Goal: Task Accomplishment & Management: Manage account settings

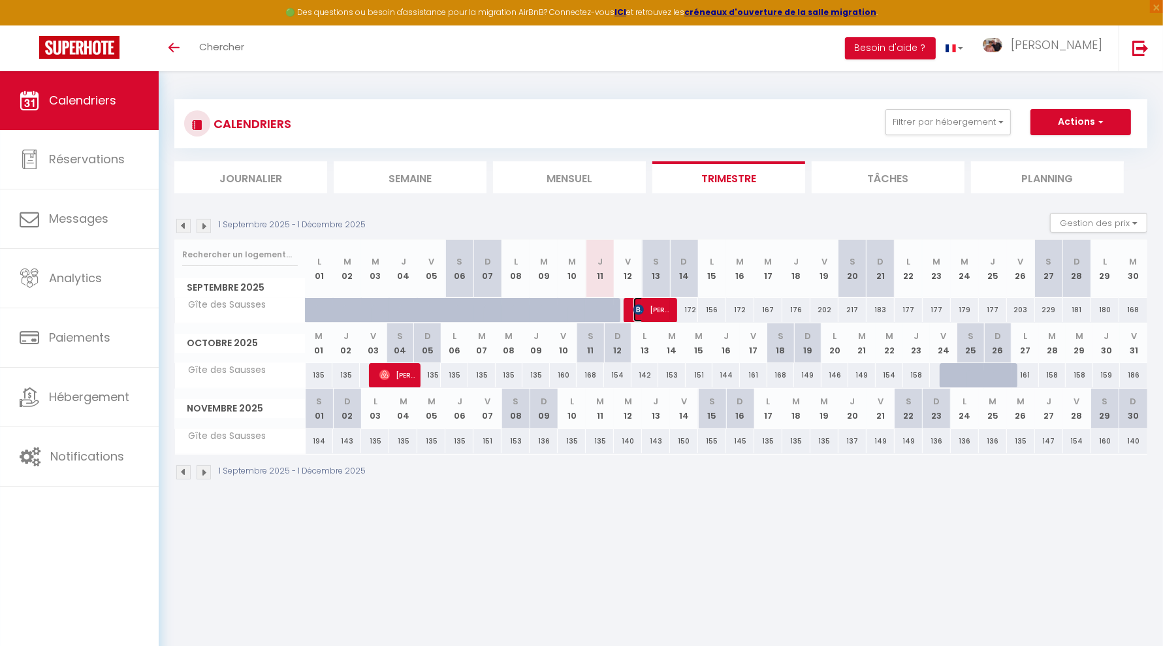
click at [655, 310] on span "[PERSON_NAME]" at bounding box center [652, 309] width 37 height 25
select select "OK"
select select "KO"
select select "1"
select select "0"
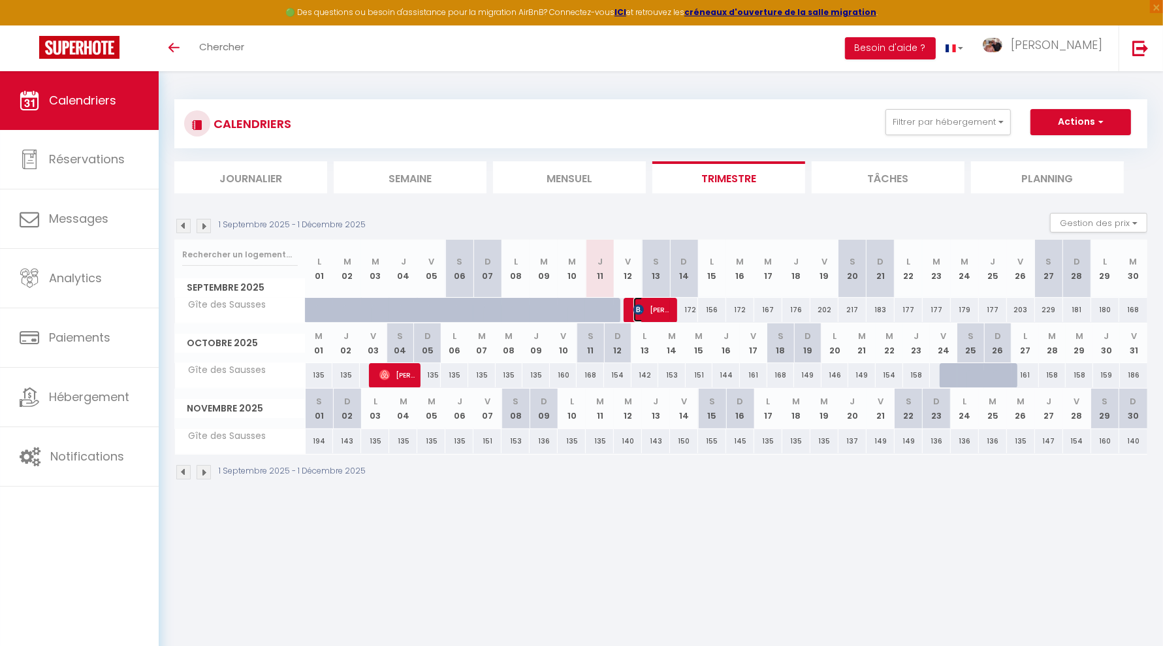
select select "1"
select select
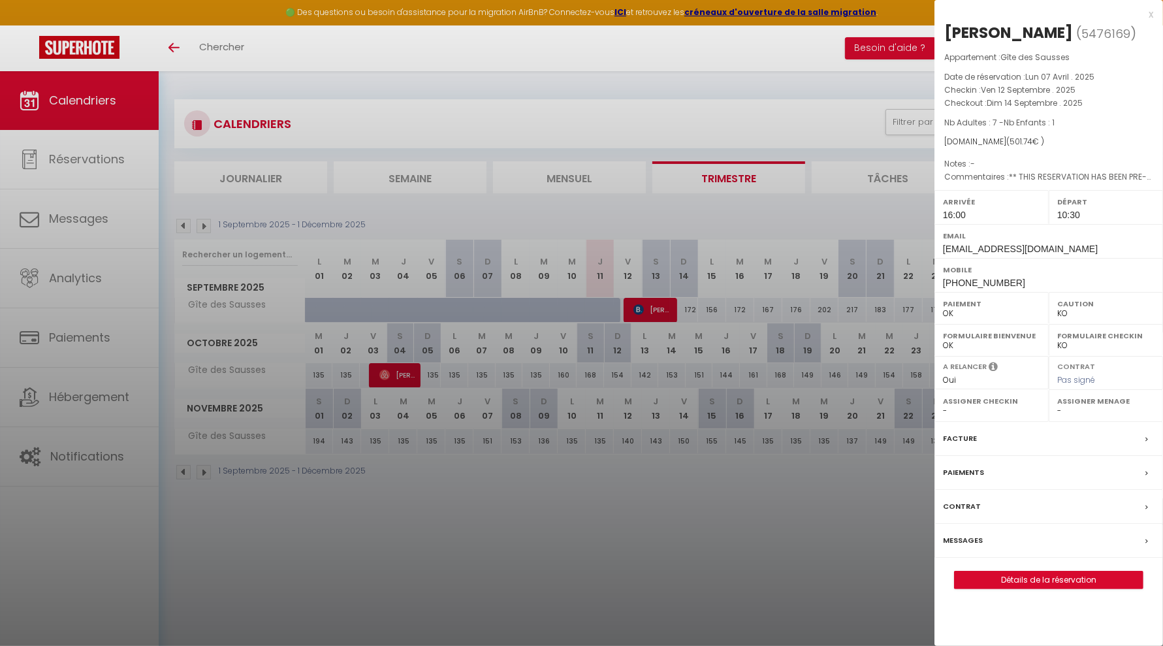
click at [980, 537] on label "Messages" at bounding box center [963, 541] width 40 height 14
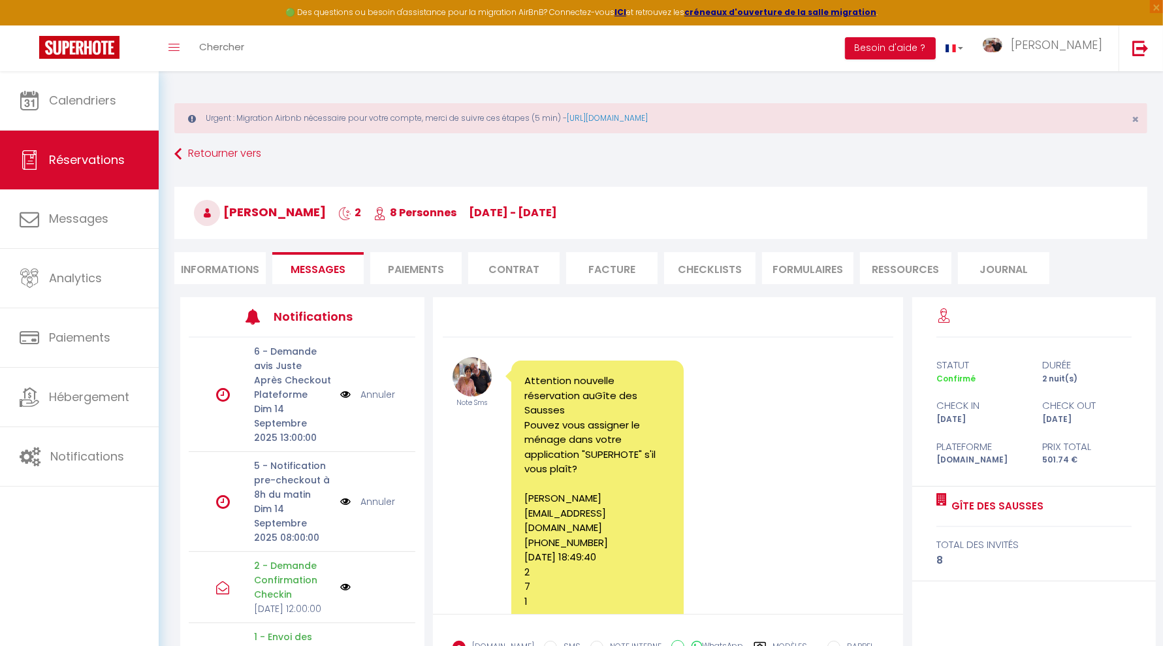
scroll to position [2226, 0]
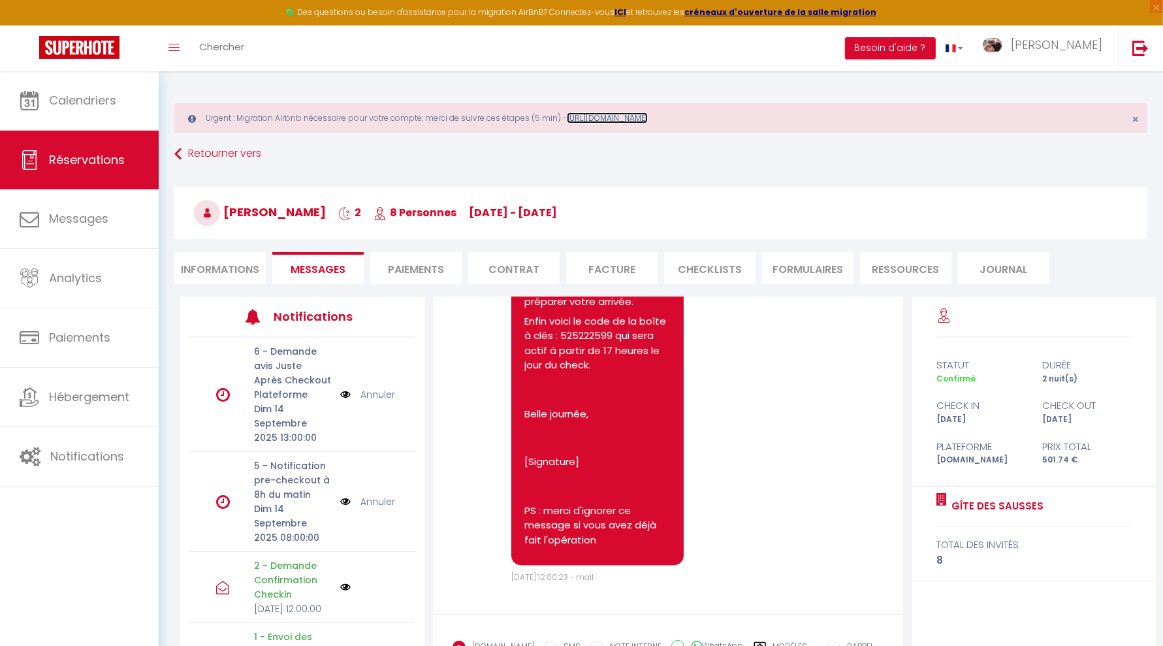
click at [648, 121] on link "[URL][DOMAIN_NAME]" at bounding box center [607, 117] width 81 height 11
click at [823, 12] on strong "créneaux d'ouverture de la salle migration" at bounding box center [781, 12] width 192 height 11
click at [1073, 46] on span "[PERSON_NAME]" at bounding box center [1056, 45] width 91 height 16
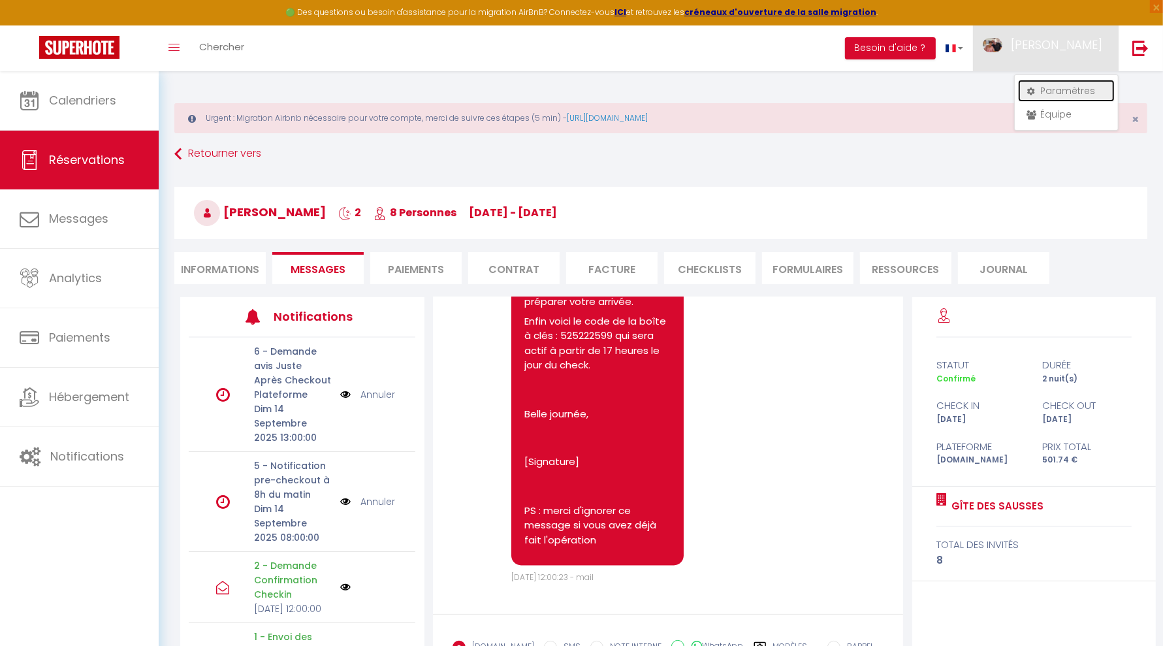
click at [1059, 87] on link "Paramètres" at bounding box center [1066, 91] width 97 height 22
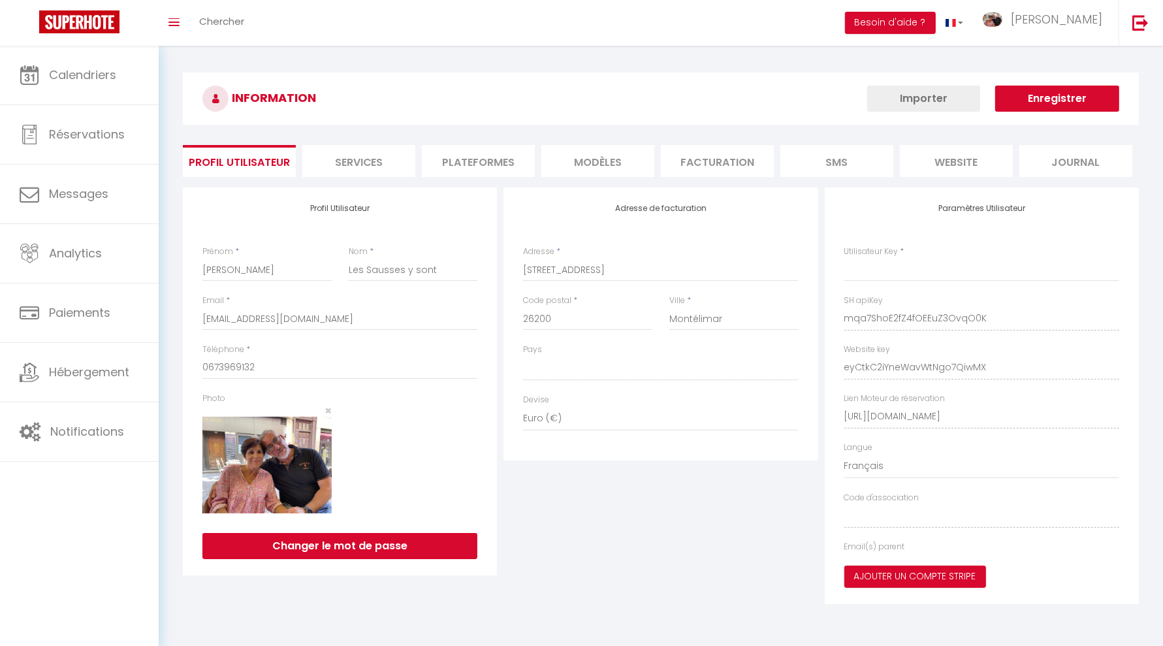
type input "mqa7ShoE2fZ4fOEEuZ3OvqO0K"
type input "eyCtkC2iYneWavWtNgo7QiwMX"
type input "[URL][DOMAIN_NAME]"
select select "fr"
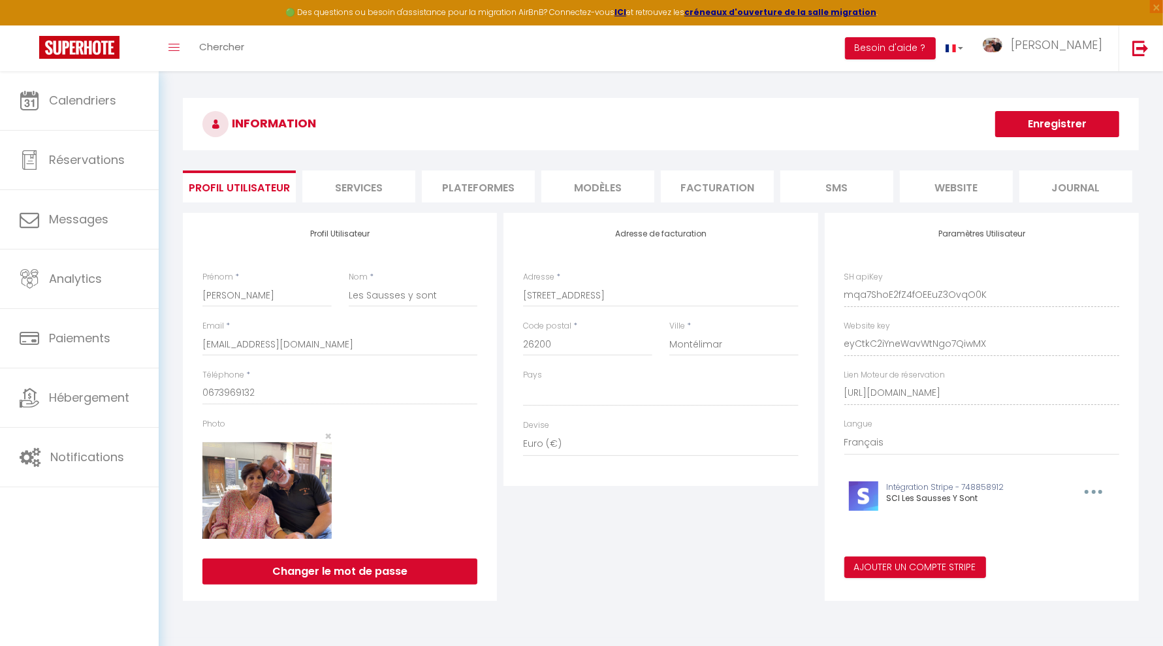
click at [468, 191] on li "Plateformes" at bounding box center [478, 186] width 113 height 32
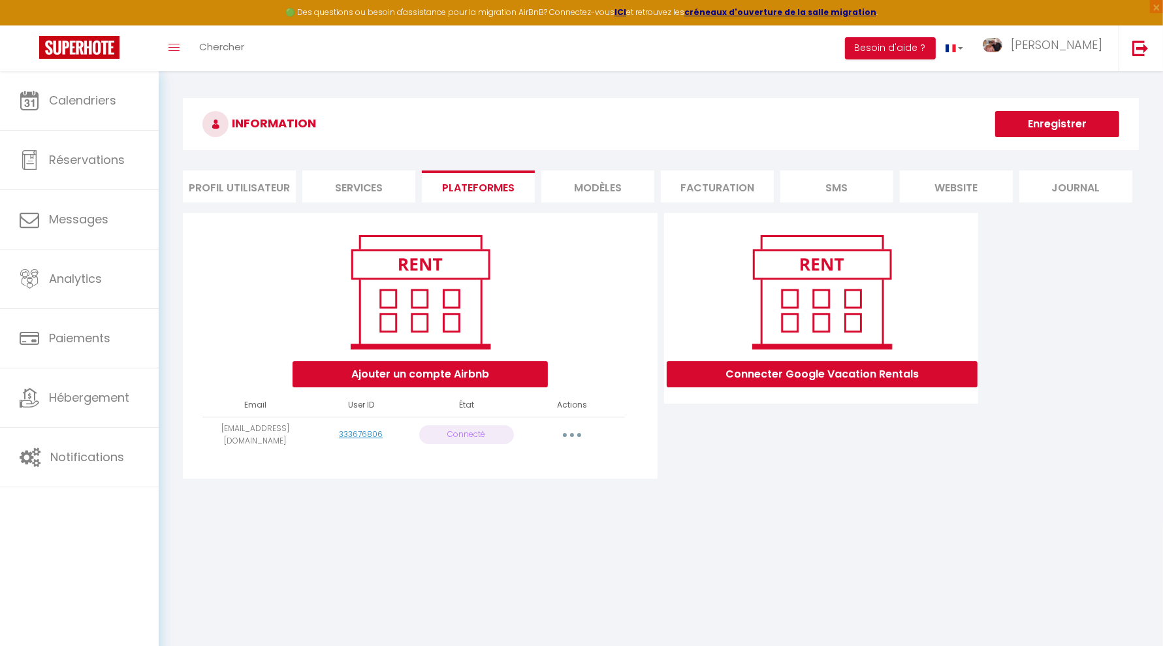
click at [580, 432] on button "button" at bounding box center [572, 435] width 37 height 21
click at [542, 502] on link "Reconnecter le compte" at bounding box center [514, 511] width 144 height 22
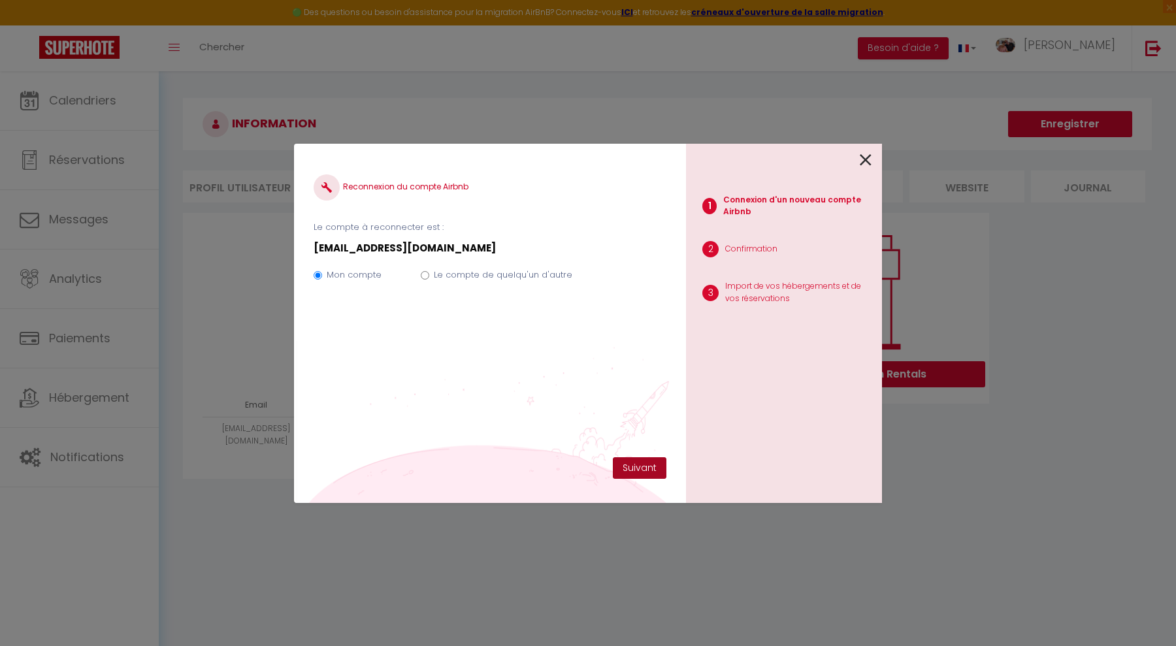
click at [645, 462] on button "Suivant" at bounding box center [640, 468] width 54 height 22
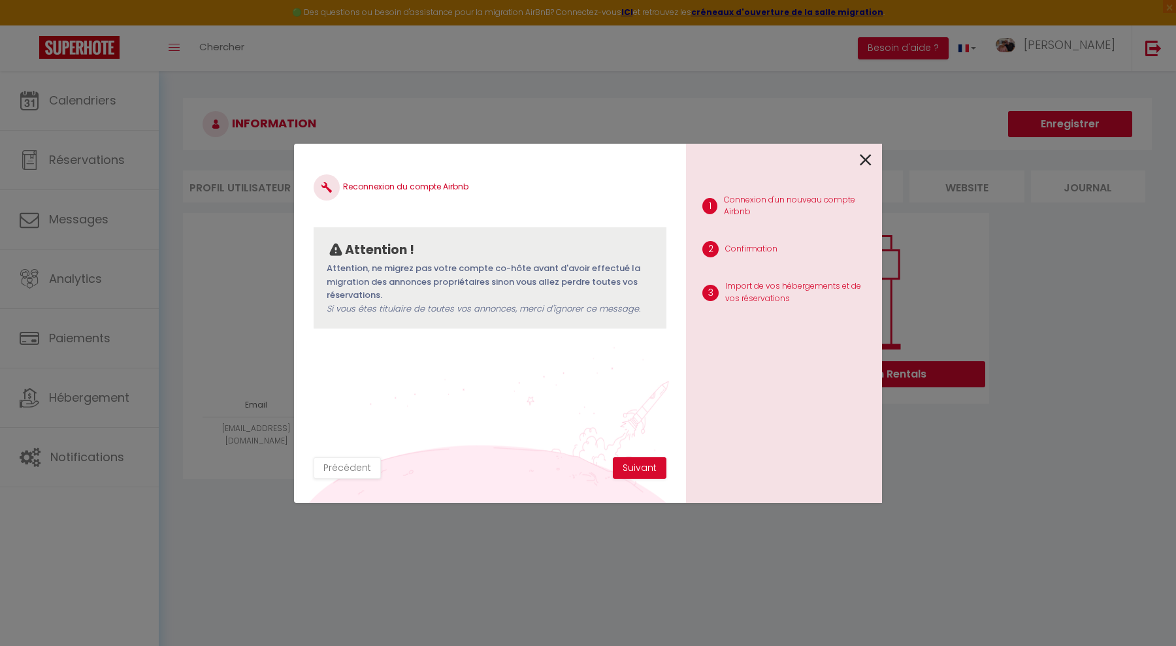
click at [870, 154] on icon at bounding box center [866, 160] width 12 height 20
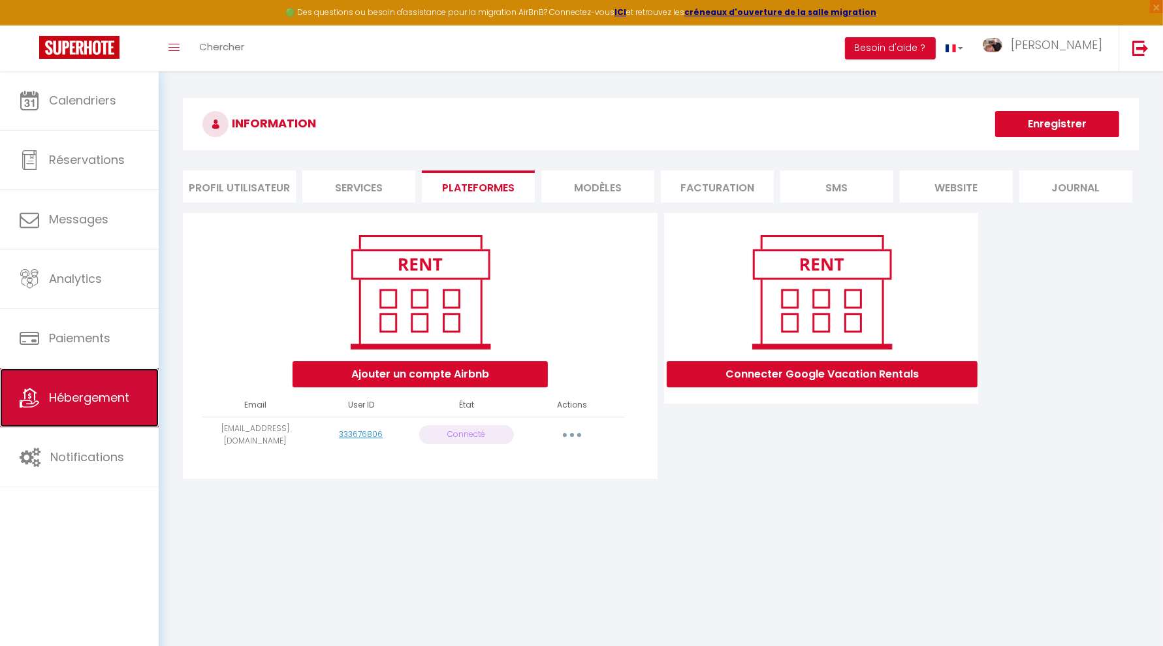
click at [95, 386] on link "Hébergement" at bounding box center [79, 397] width 159 height 59
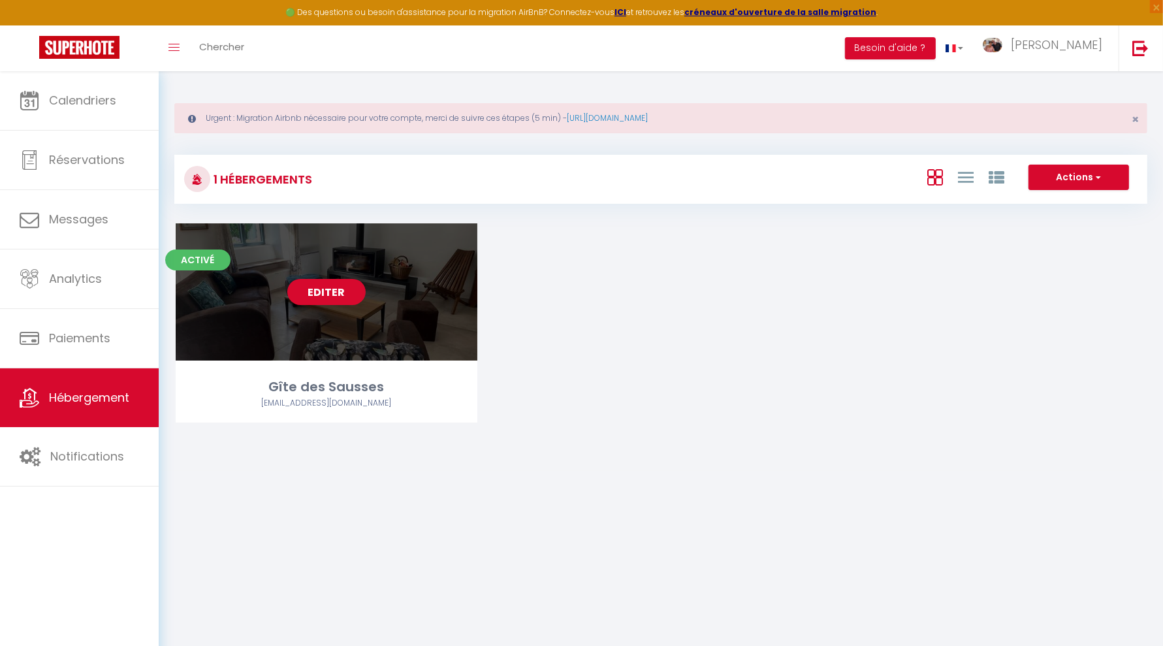
click at [339, 286] on link "Editer" at bounding box center [326, 292] width 78 height 26
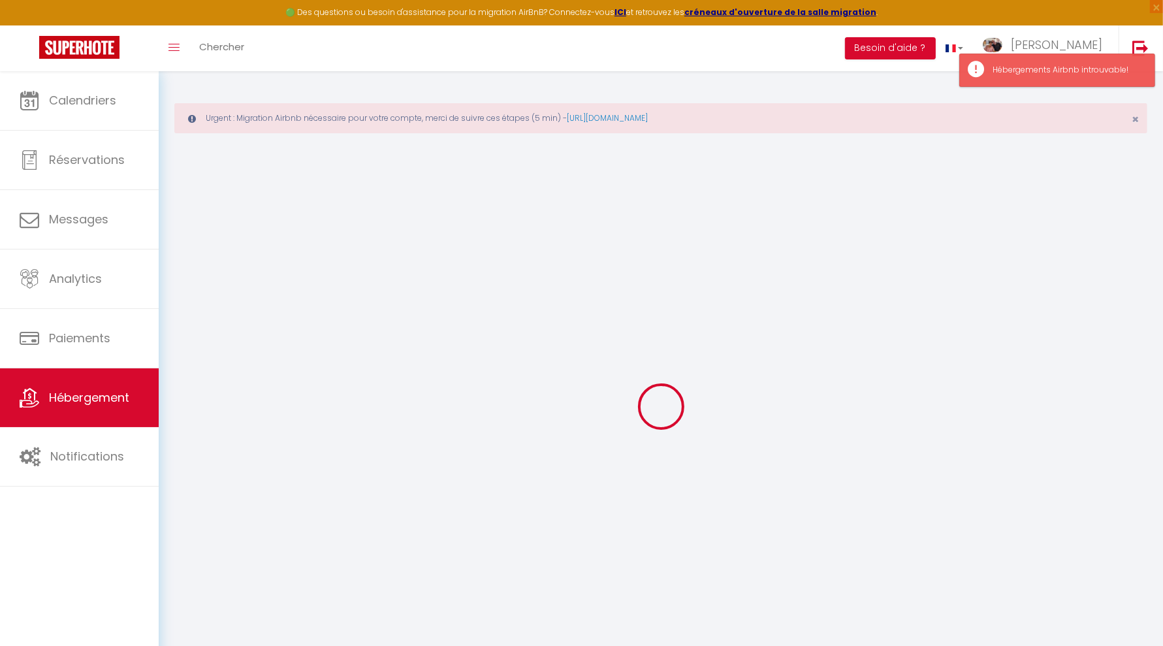
type input "Gîte des Sausses"
type input "SCI"
type input "Les Sausses Y Sont"
type input "Quartier Bondonneau, Lieu dit La Gardette"
type input "26200"
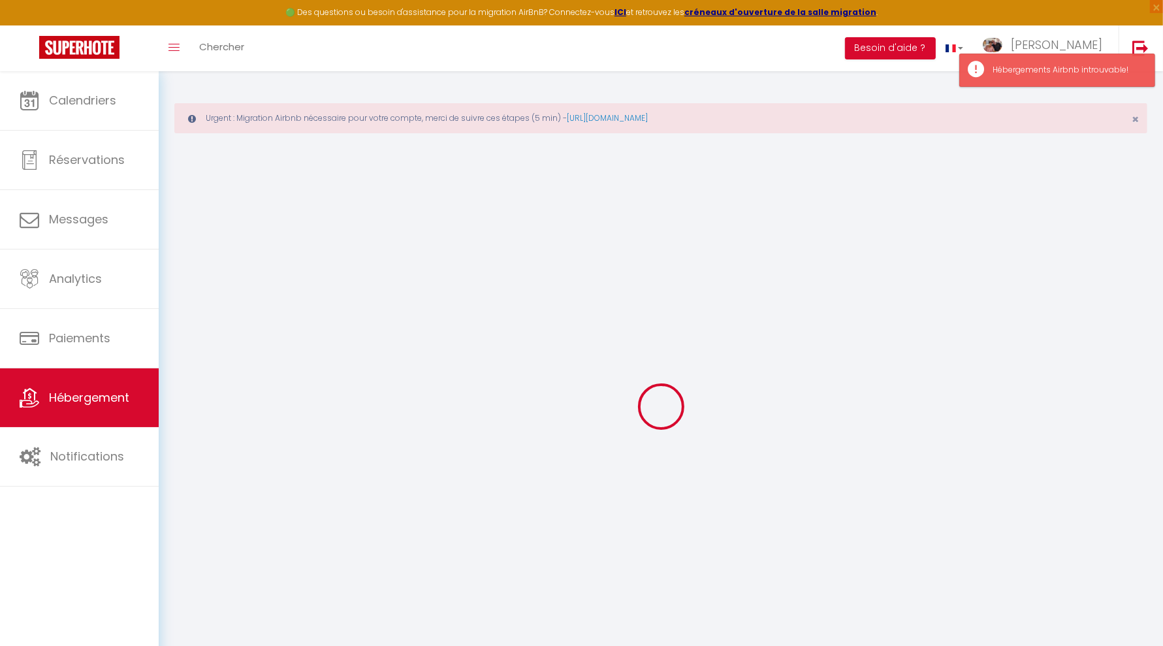
type input "Montélimar"
select select "houses"
select select "8"
select select "4"
select select "2"
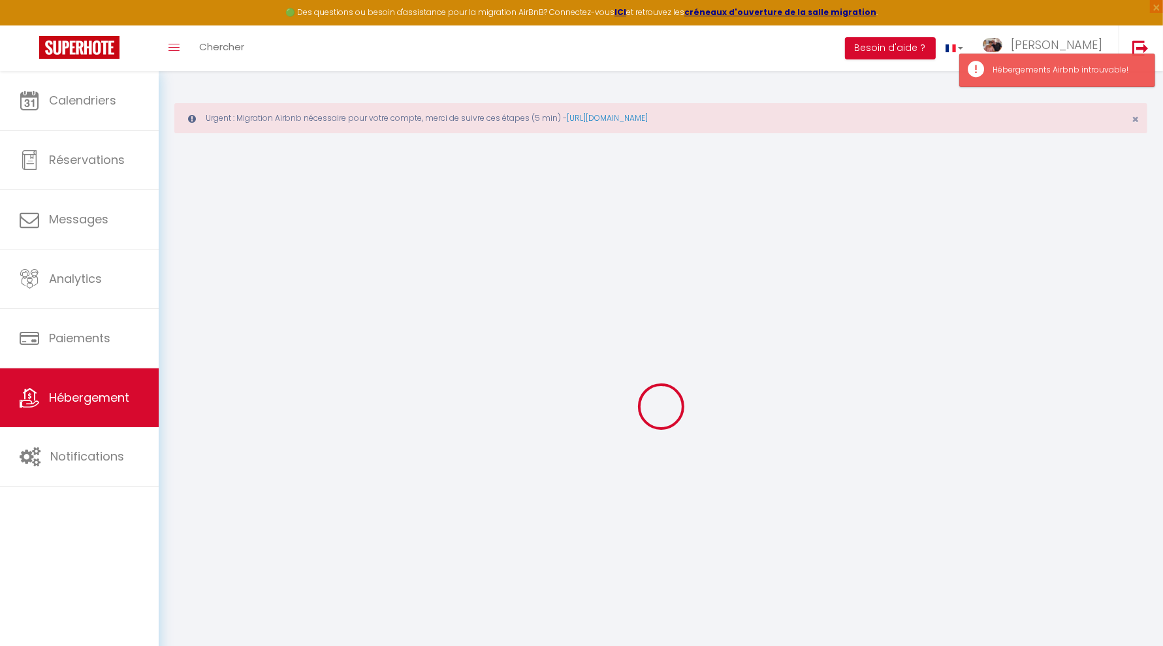
type input "135"
type input "105"
type input "1.80"
type input "200"
select select
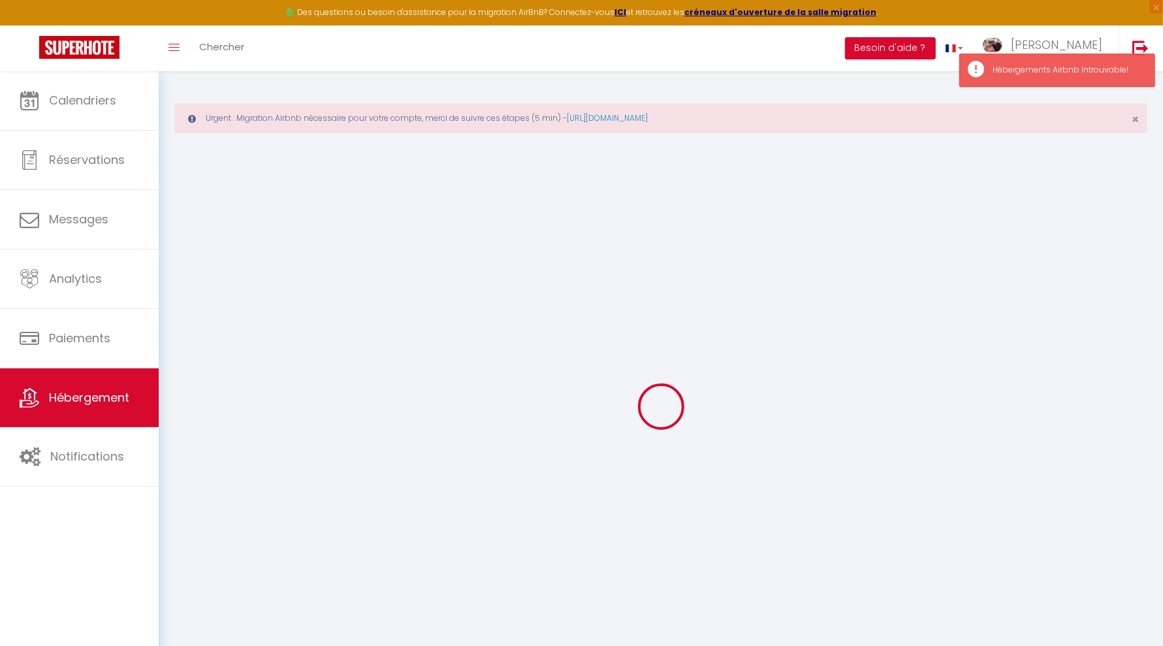
select select
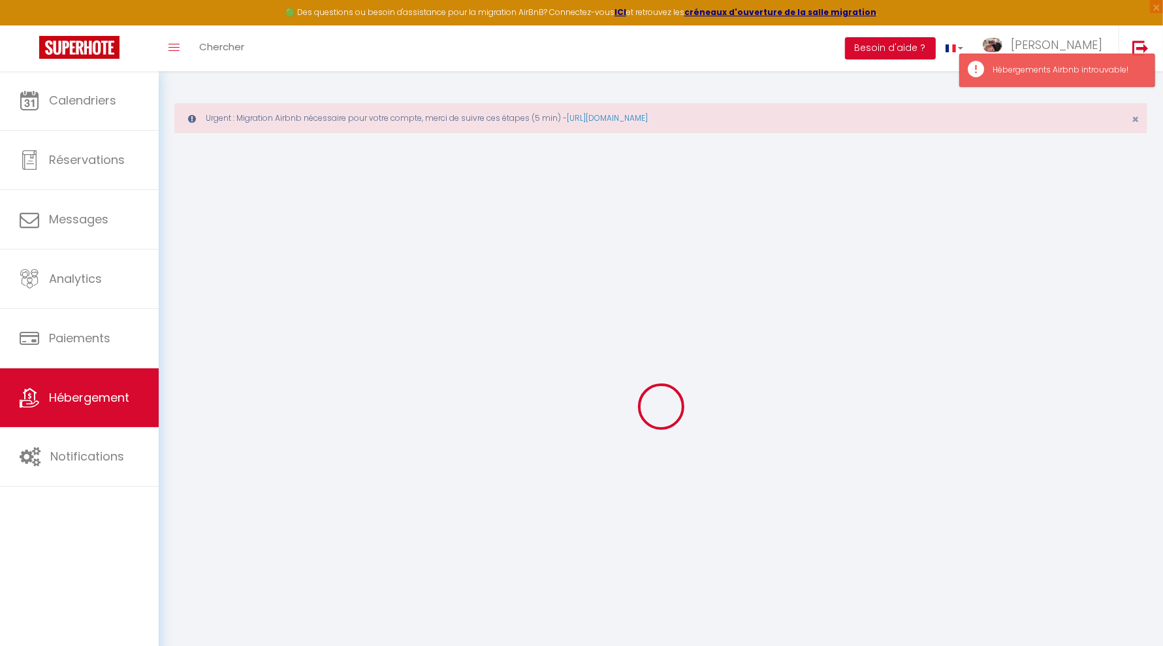
type input "1186 Route des Sausses"
type input "07450"
type input "Burzet"
type input "[EMAIL_ADDRESS][DOMAIN_NAME]"
select select "2379"
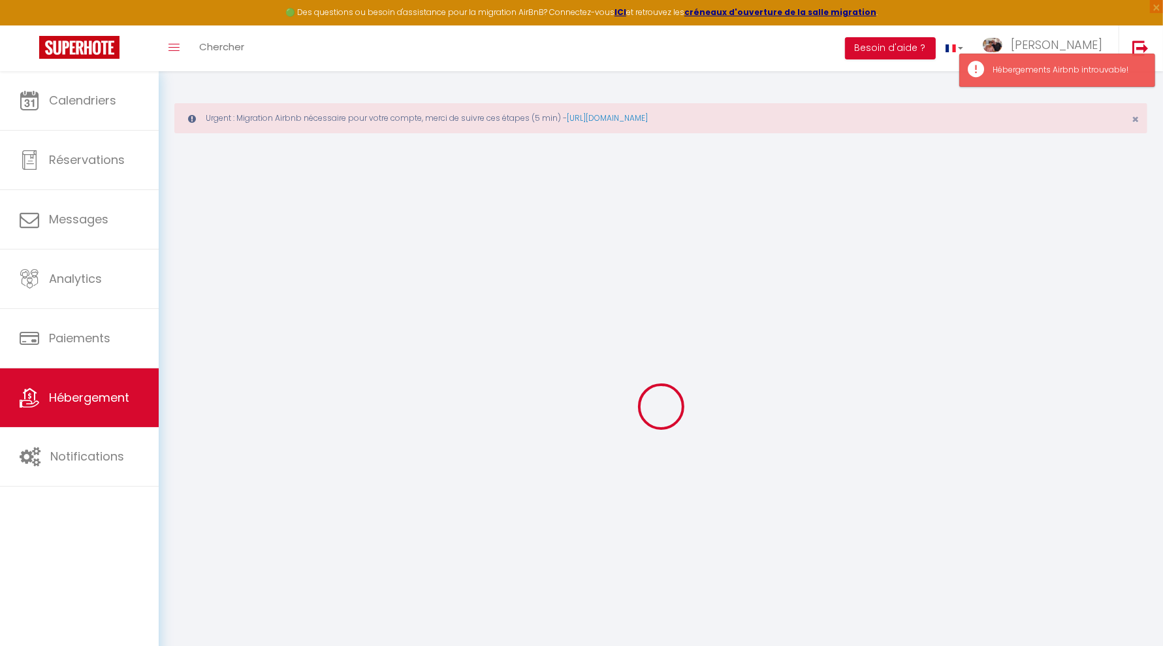
checkbox input "true"
checkbox input "false"
checkbox input "true"
type input "0"
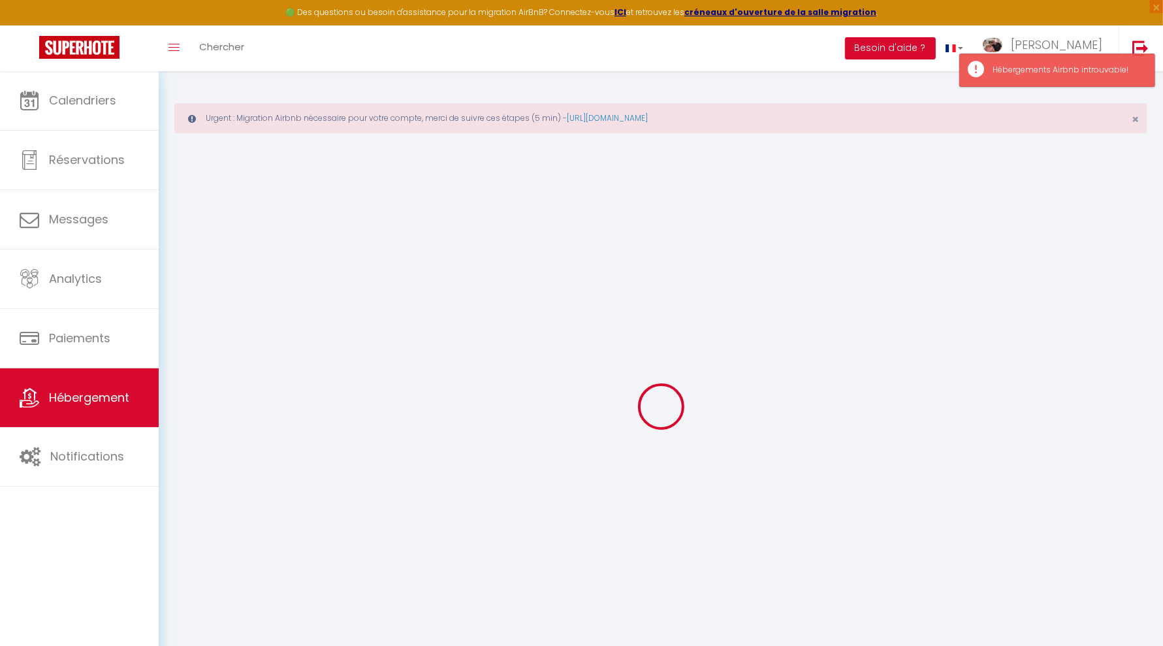
type input "0"
select select
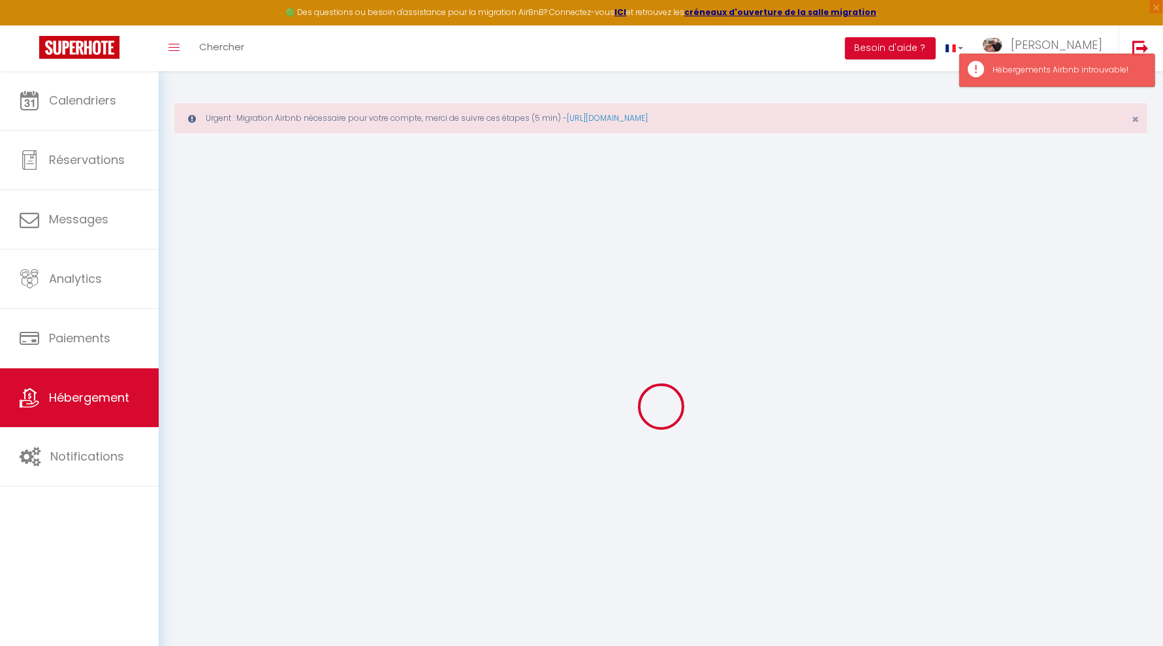
select select
checkbox input "true"
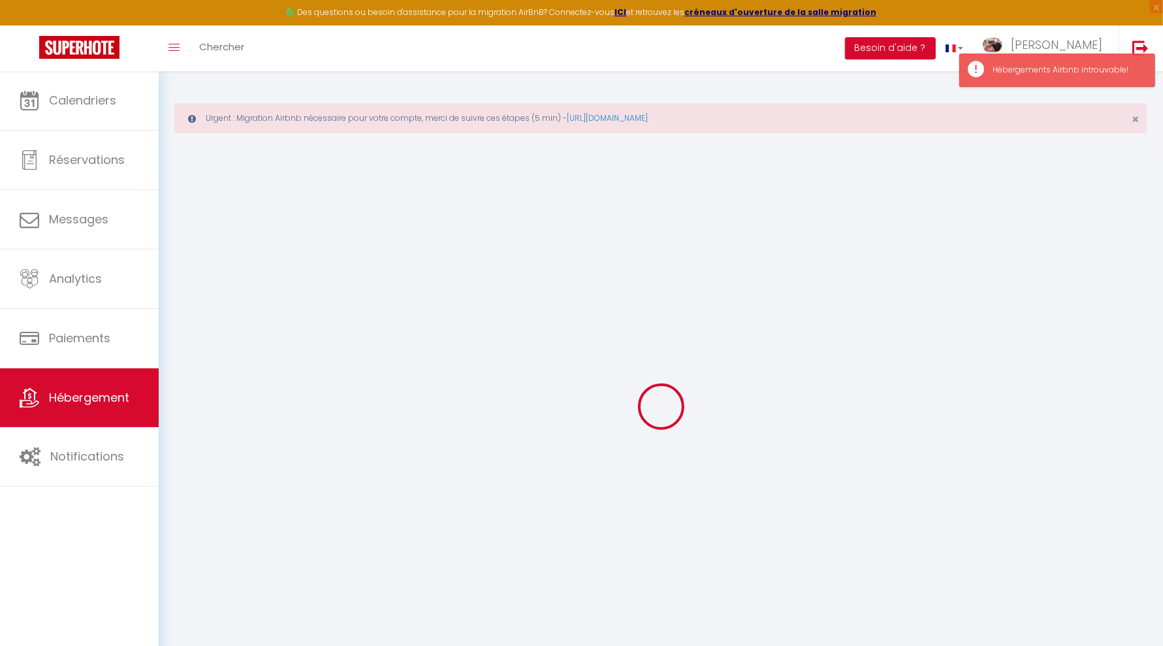
checkbox input "false"
checkbox input "true"
select select
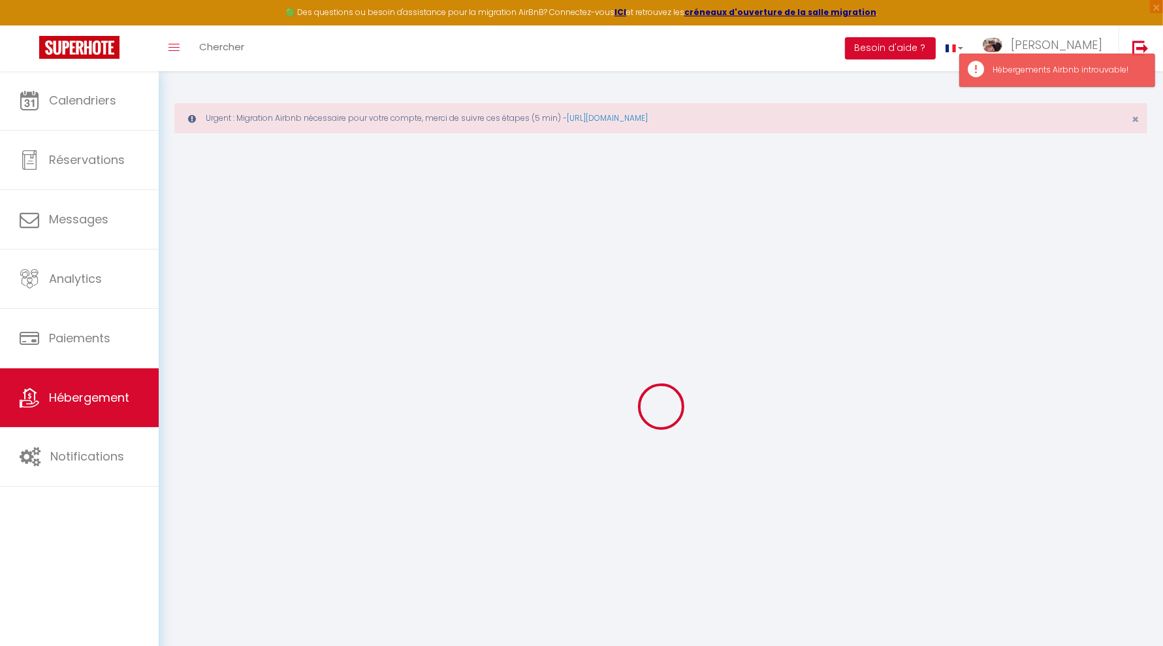
select select
checkbox input "true"
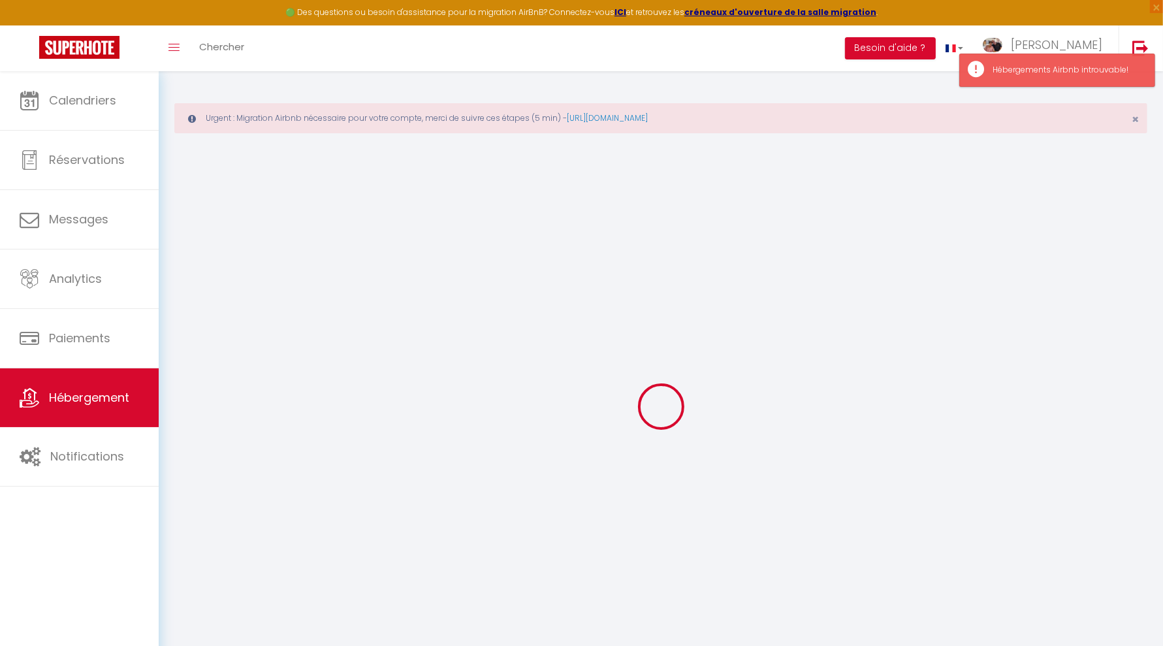
checkbox input "false"
checkbox input "true"
select select
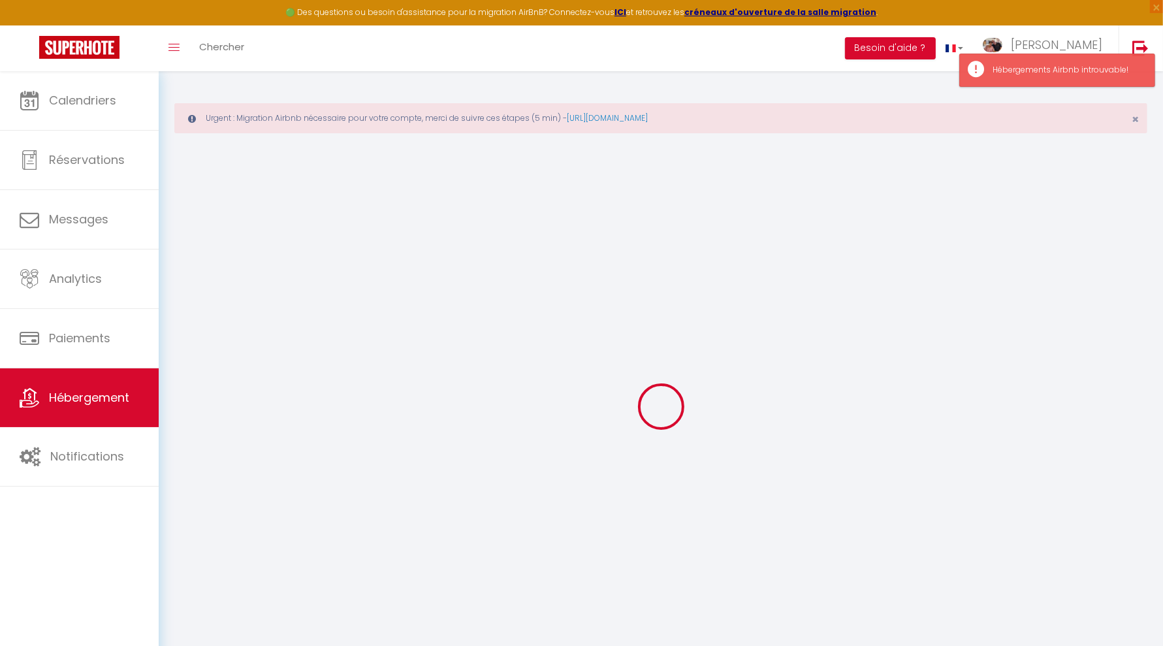
select select
checkbox input "true"
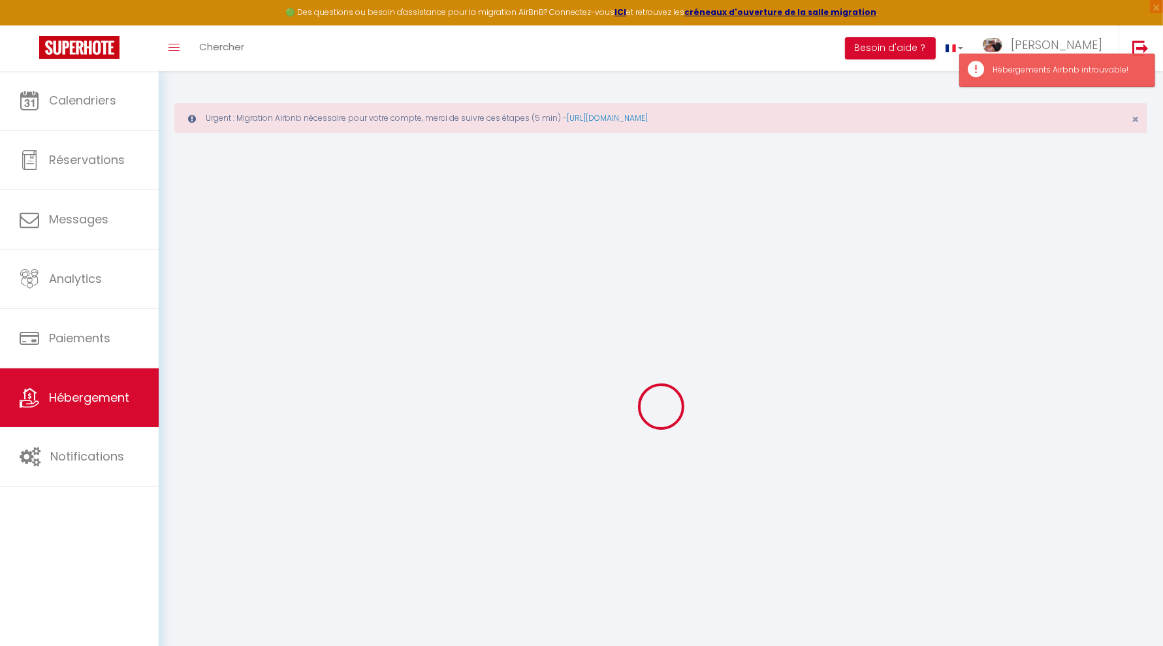
checkbox input "false"
checkbox input "true"
checkbox input "false"
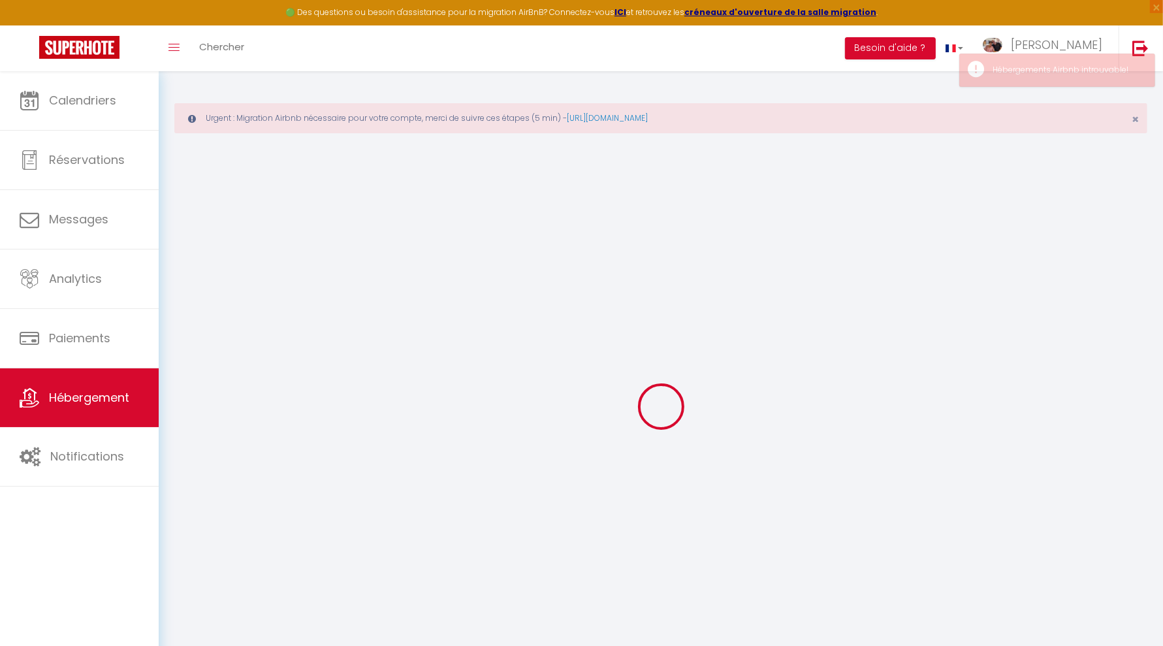
checkbox input "true"
select select "14:45"
select select "23:45"
select select "10:30"
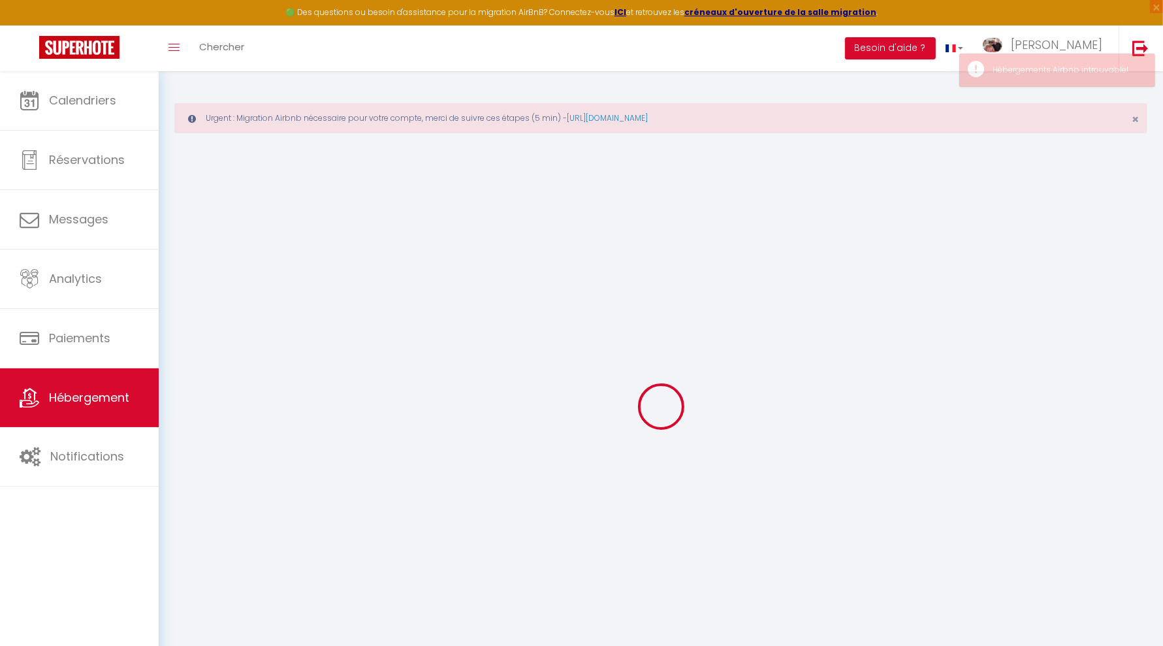
select select "30"
select select "120"
select select "08:00"
checkbox input "true"
checkbox input "false"
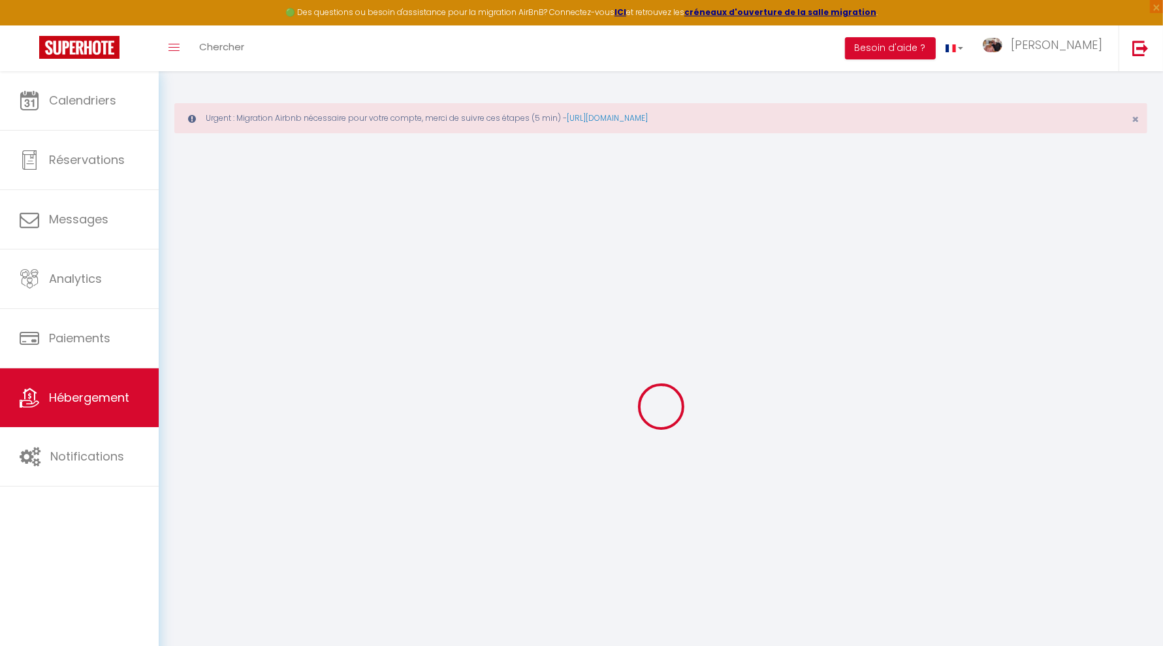
checkbox input "true"
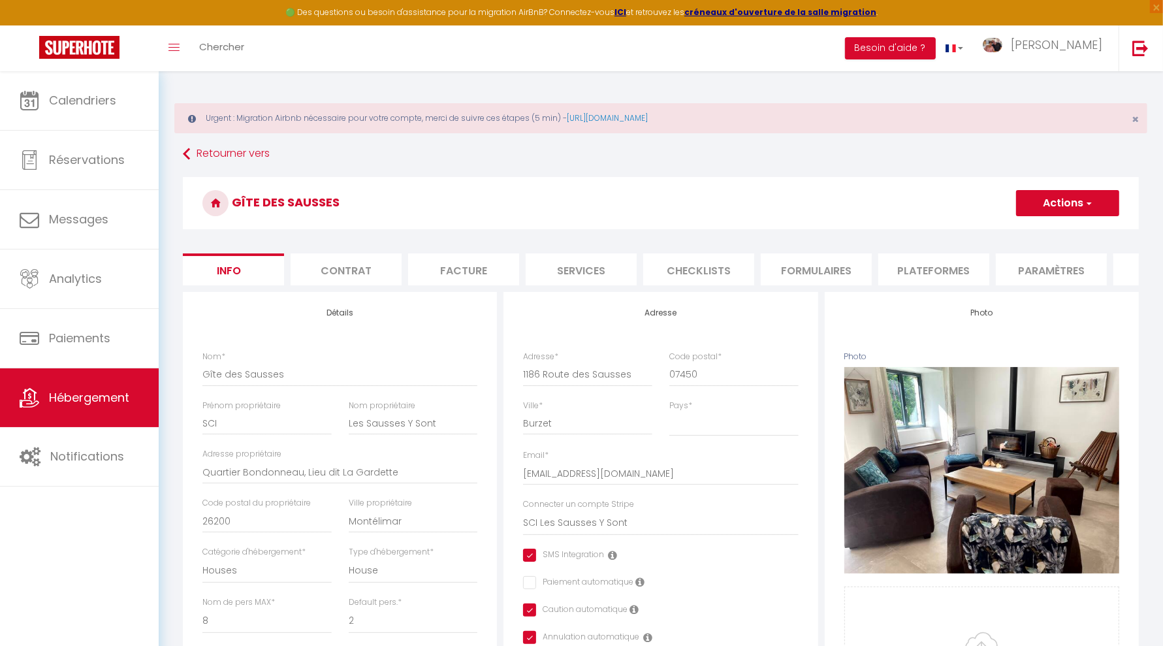
scroll to position [0, 8]
click at [910, 278] on li "Plateformes" at bounding box center [935, 269] width 111 height 32
select select
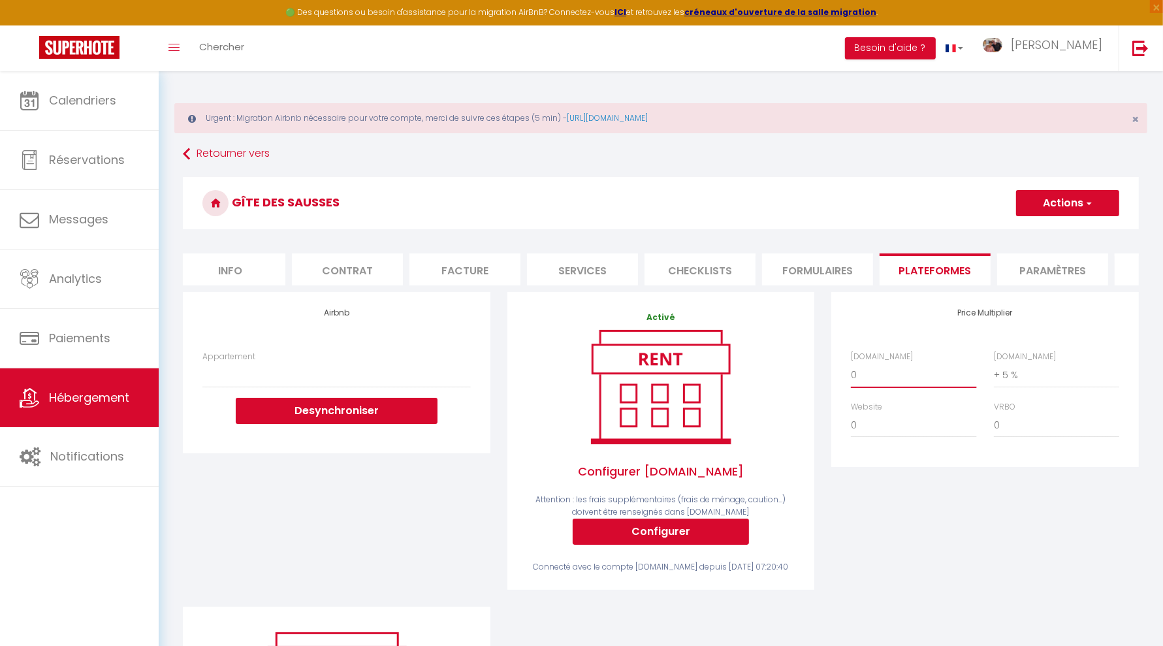
click at [872, 384] on select "0 + 1 % + 2 % + 3 % + 4 % + 5 % + 6 % + 7 % + 8 % + 9 %" at bounding box center [913, 375] width 125 height 25
select select "+ 20 %"
click at [851, 374] on select "0 + 1 % + 2 % + 3 % + 4 % + 5 % + 6 % + 7 % + 8 % + 9 %" at bounding box center [913, 375] width 125 height 25
select select
click at [1007, 386] on select "0 + 1 % + 2 % + 3 % + 4 % + 5 % + 6 % + 7 % + 8 % + 9 %" at bounding box center [1056, 375] width 125 height 25
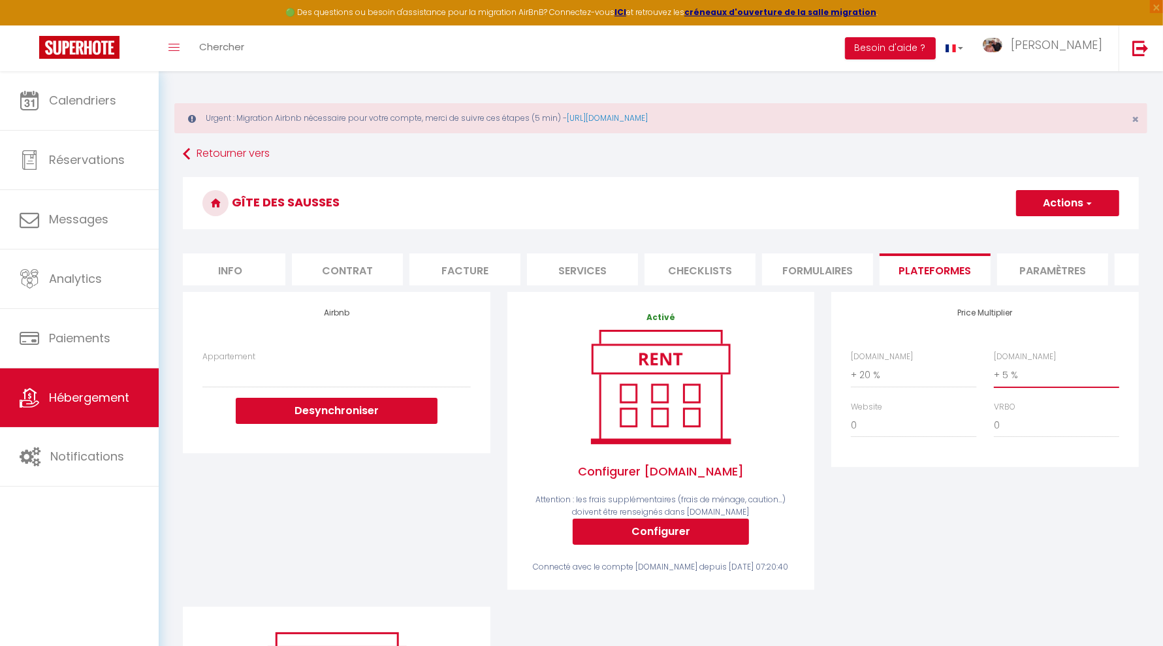
select select "+ 20 %"
click at [994, 374] on select "0 + 1 % + 2 % + 3 % + 4 % + 5 % + 6 % + 7 % + 8 % + 9 %" at bounding box center [1056, 375] width 125 height 25
click at [1056, 209] on button "Actions" at bounding box center [1067, 203] width 103 height 26
click at [1048, 229] on link "Enregistrer" at bounding box center [1067, 231] width 103 height 17
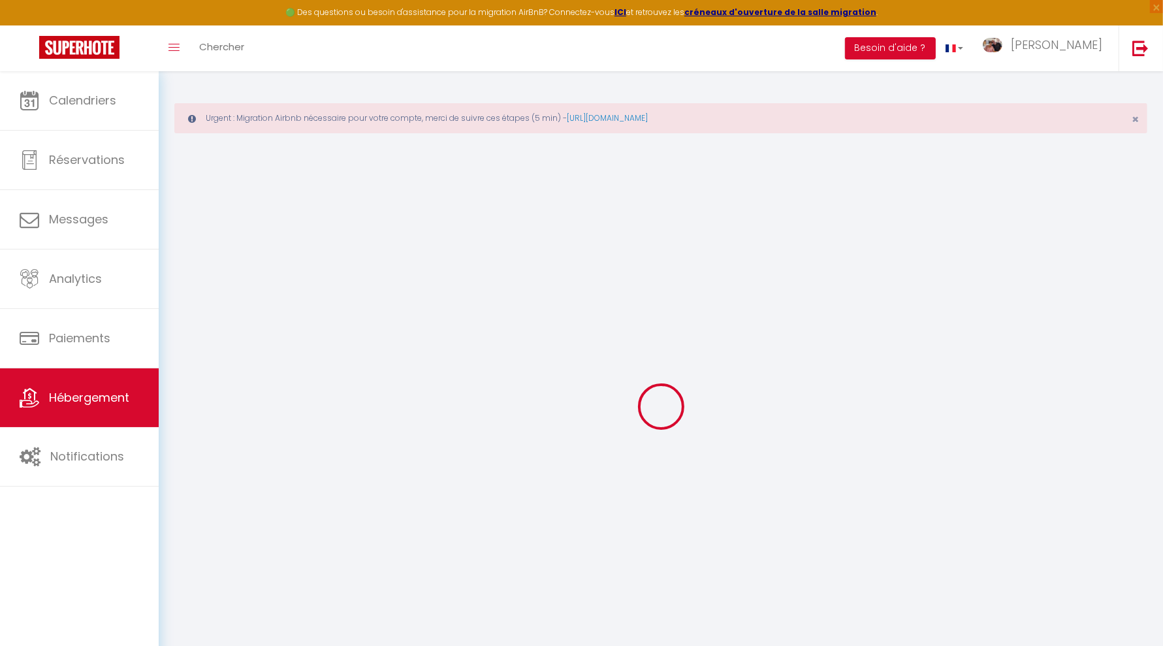
select select
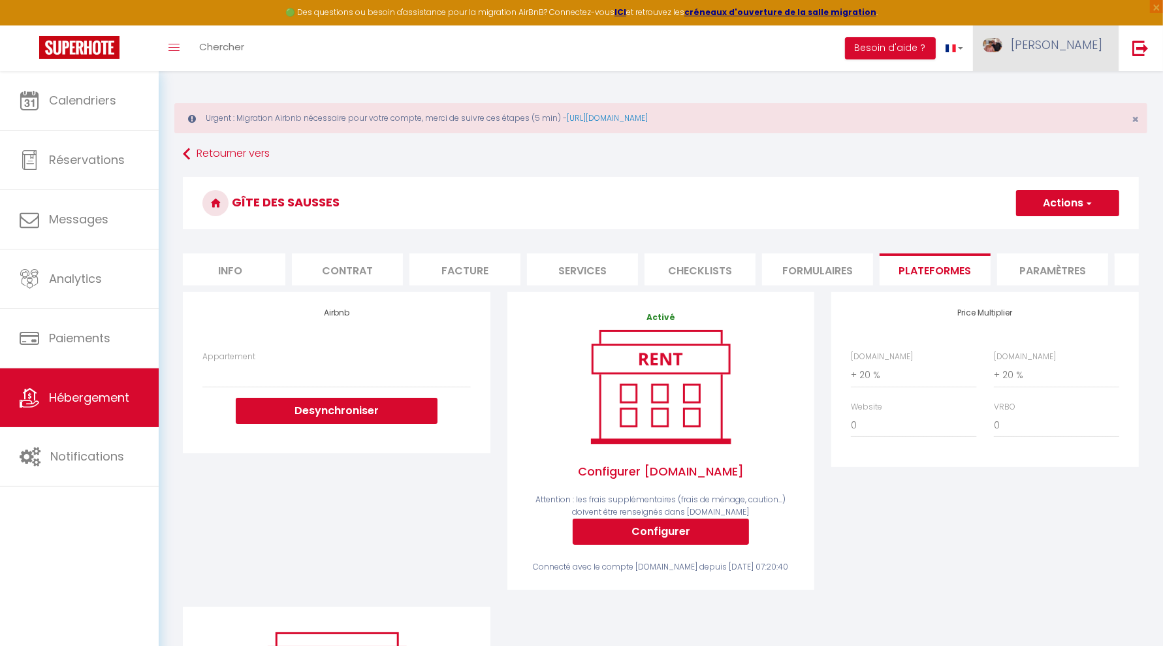
click at [1088, 53] on link "[PERSON_NAME]" at bounding box center [1046, 48] width 146 height 46
click at [1063, 88] on link "Paramètres" at bounding box center [1066, 91] width 97 height 22
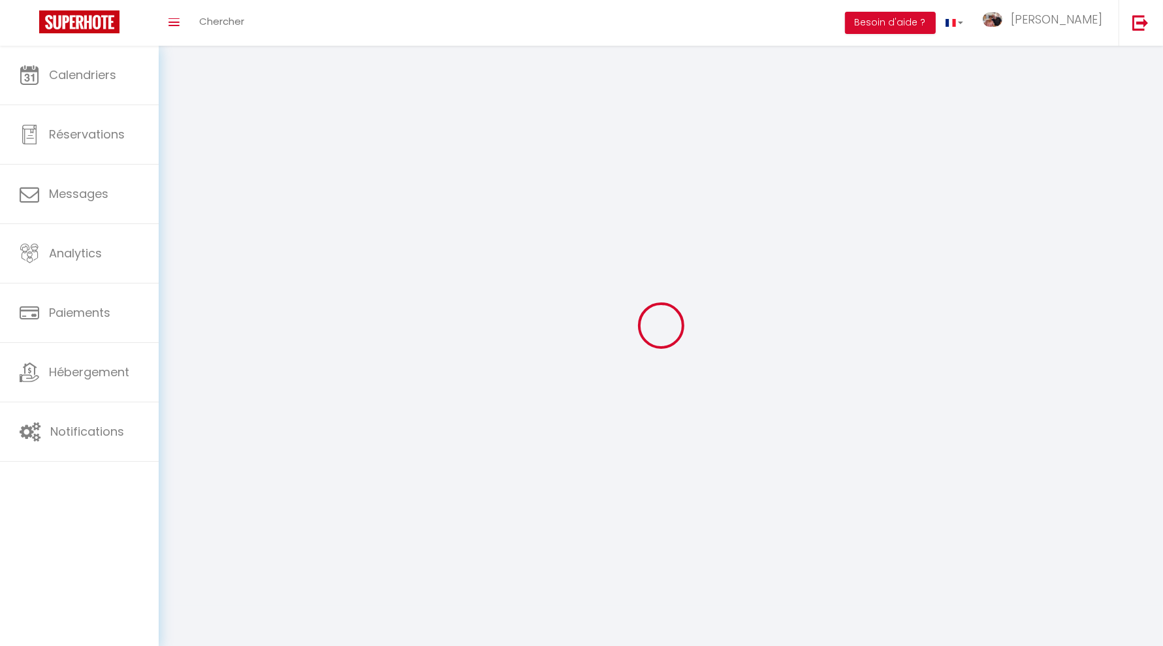
select select
type input "[PERSON_NAME]"
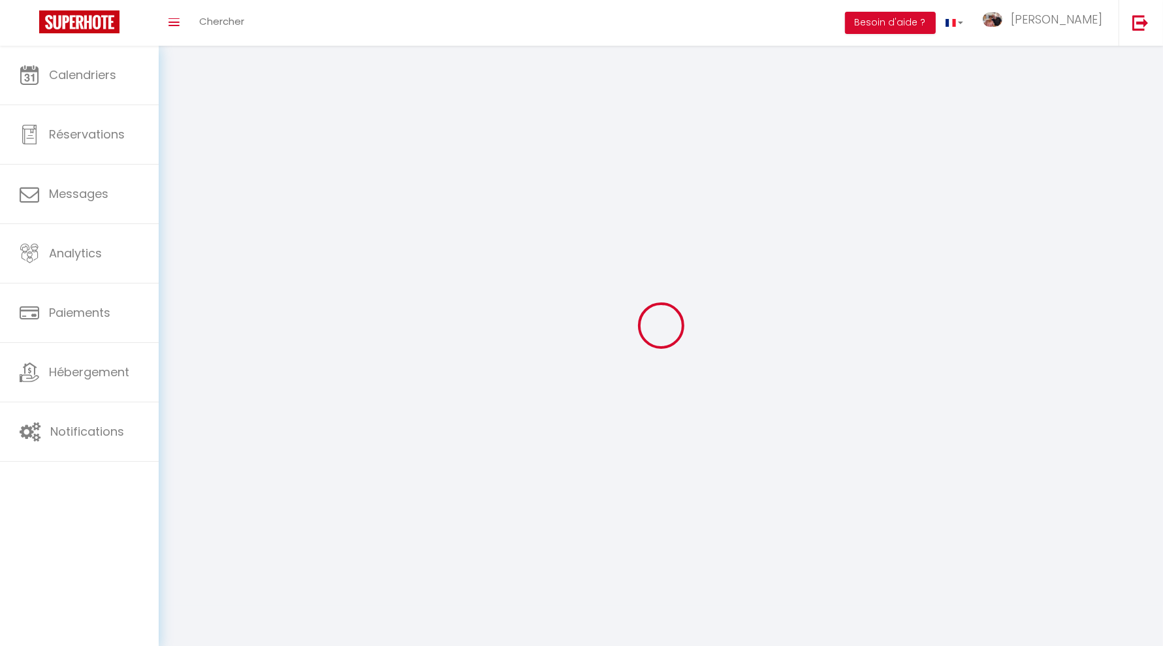
type input "Les Sausses y sont"
type input "0673969132"
type input "[STREET_ADDRESS]"
type input "26200"
type input "Montélimar"
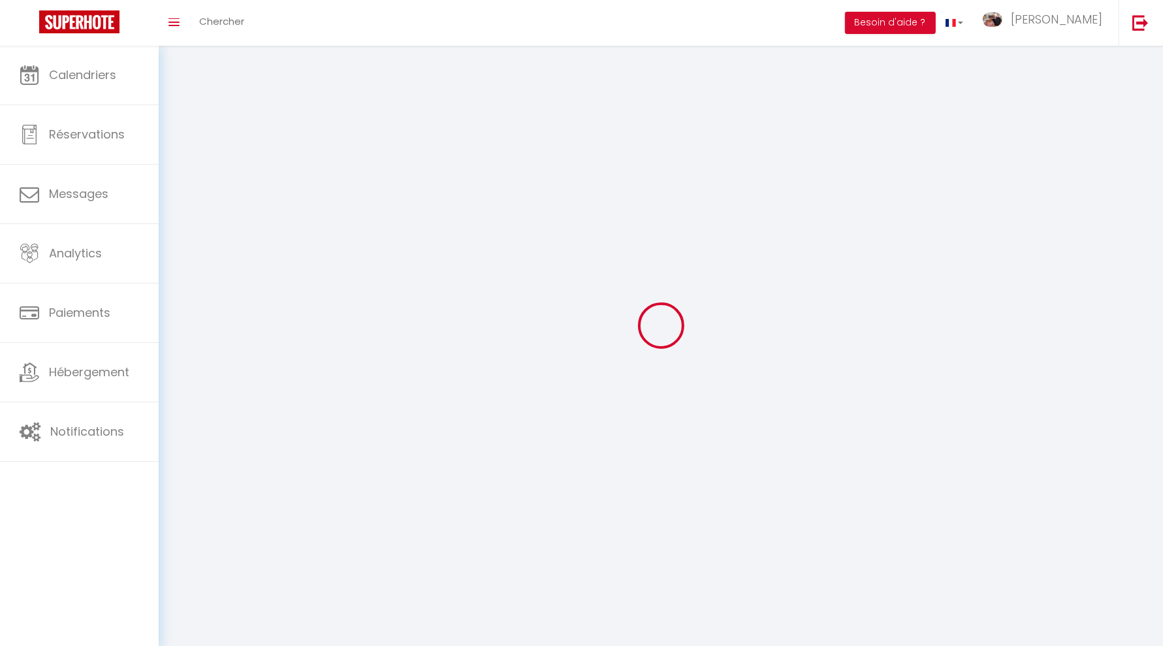
type input "mqa7ShoE2fZ4fOEEuZ3OvqO0K"
type input "eyCtkC2iYneWavWtNgo7QiwMX"
type input "[URL][DOMAIN_NAME]"
type input "mqa7ShoE2fZ4fOEEuZ3OvqO0K"
type input "eyCtkC2iYneWavWtNgo7QiwMX"
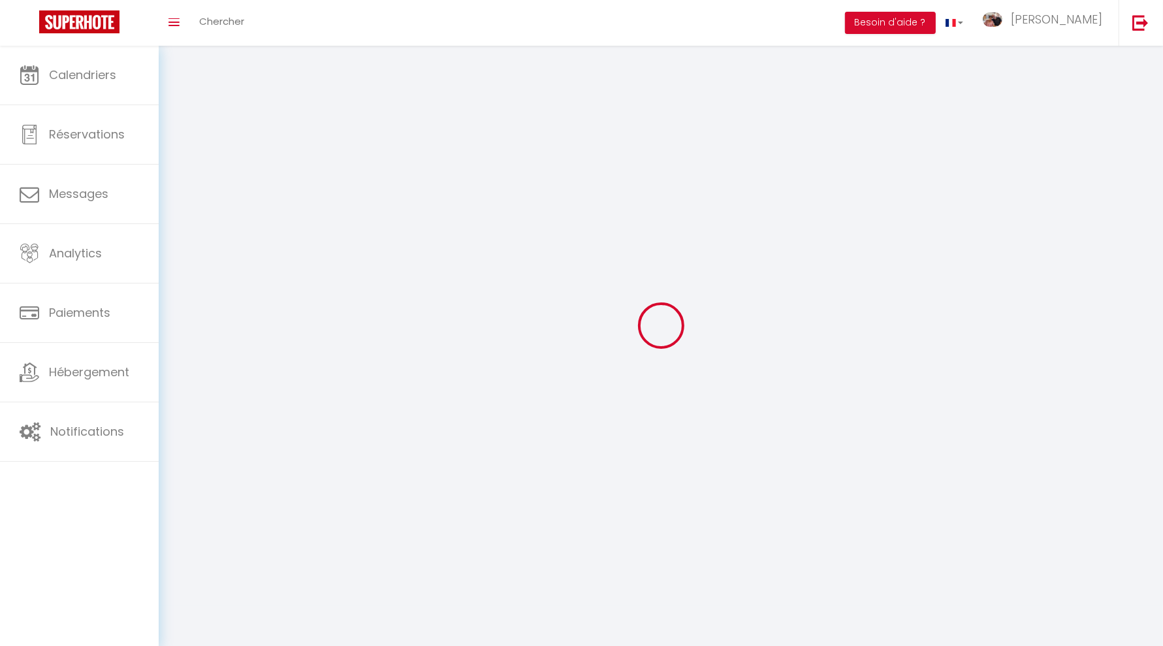
type input "[URL][DOMAIN_NAME]"
select select "28"
select select "fr"
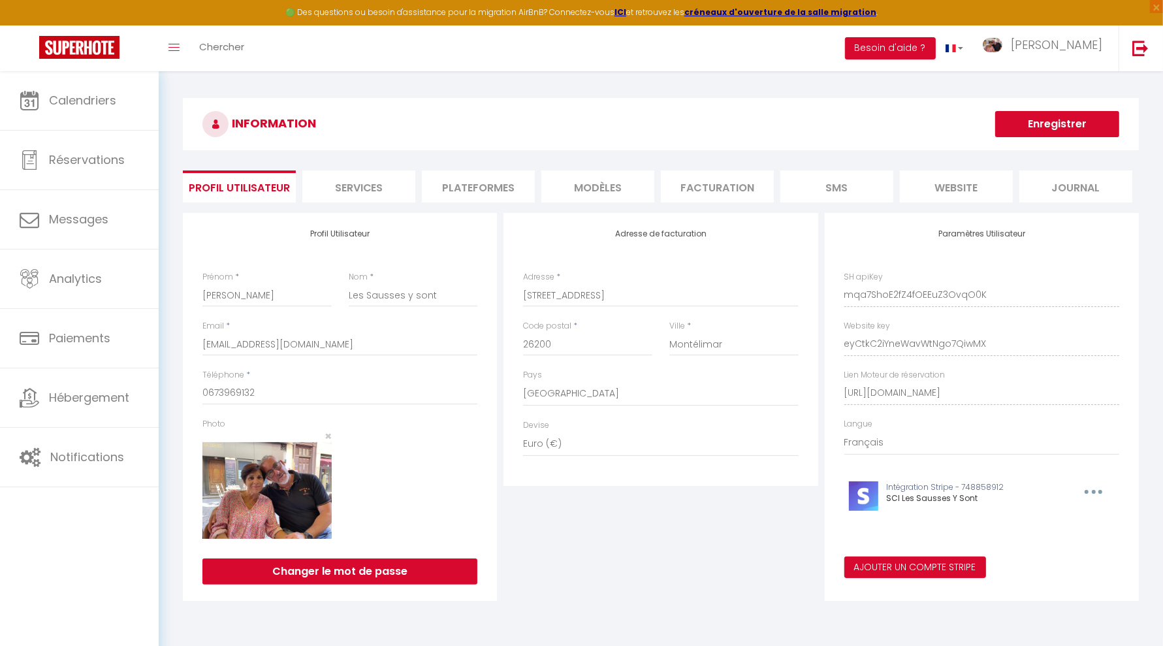
click at [497, 192] on li "Plateformes" at bounding box center [478, 186] width 113 height 32
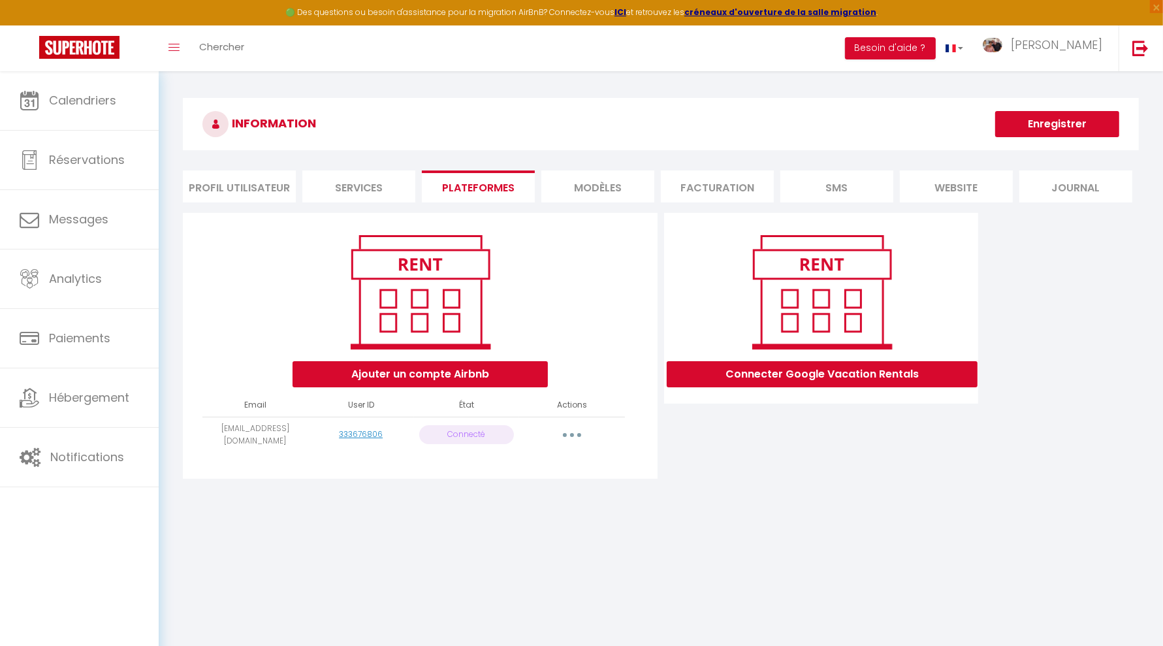
click at [566, 433] on button "button" at bounding box center [572, 435] width 37 height 21
click at [526, 514] on link "Reconnecter le compte" at bounding box center [514, 511] width 144 height 22
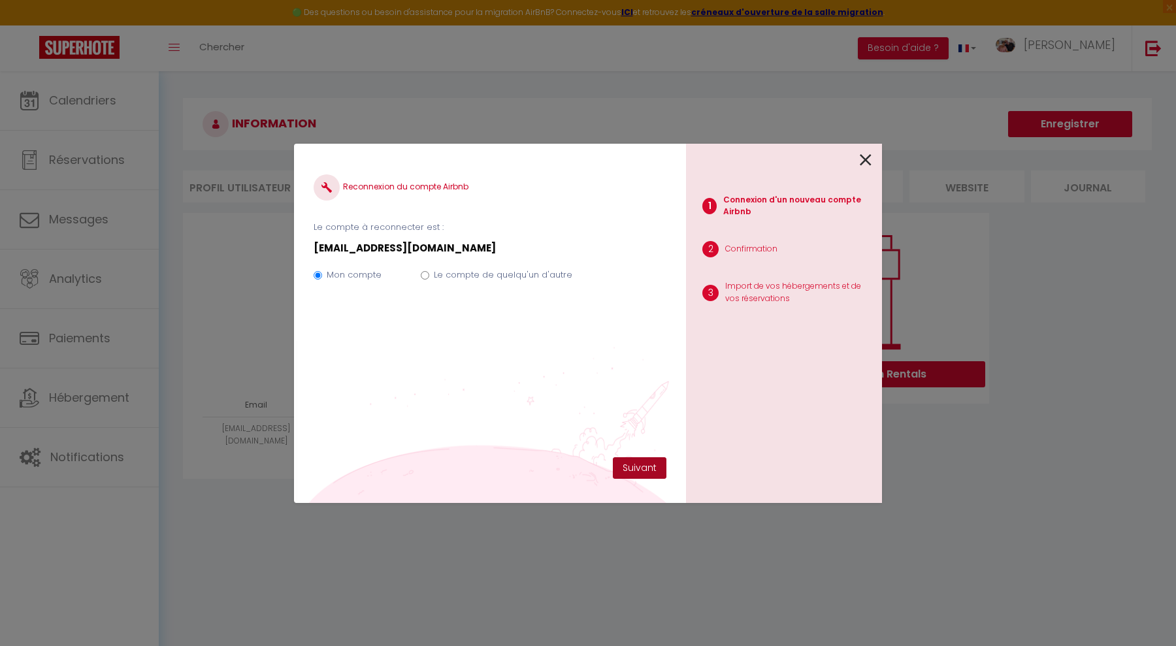
click at [639, 466] on button "Suivant" at bounding box center [640, 468] width 54 height 22
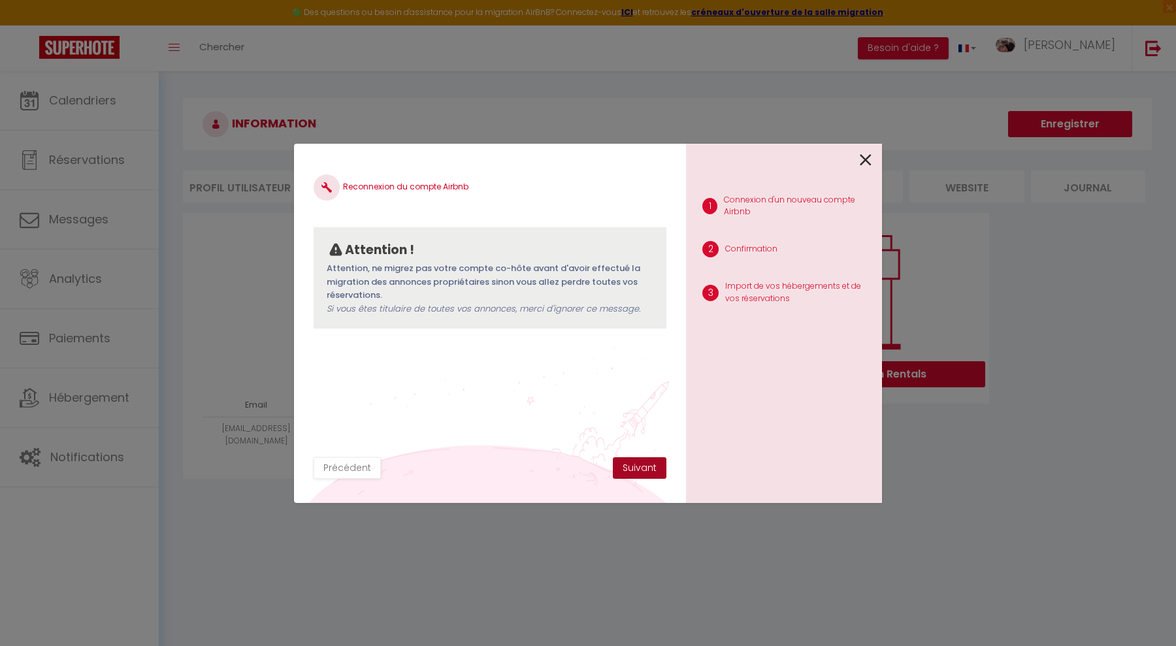
click at [636, 471] on button "Suivant" at bounding box center [640, 468] width 54 height 22
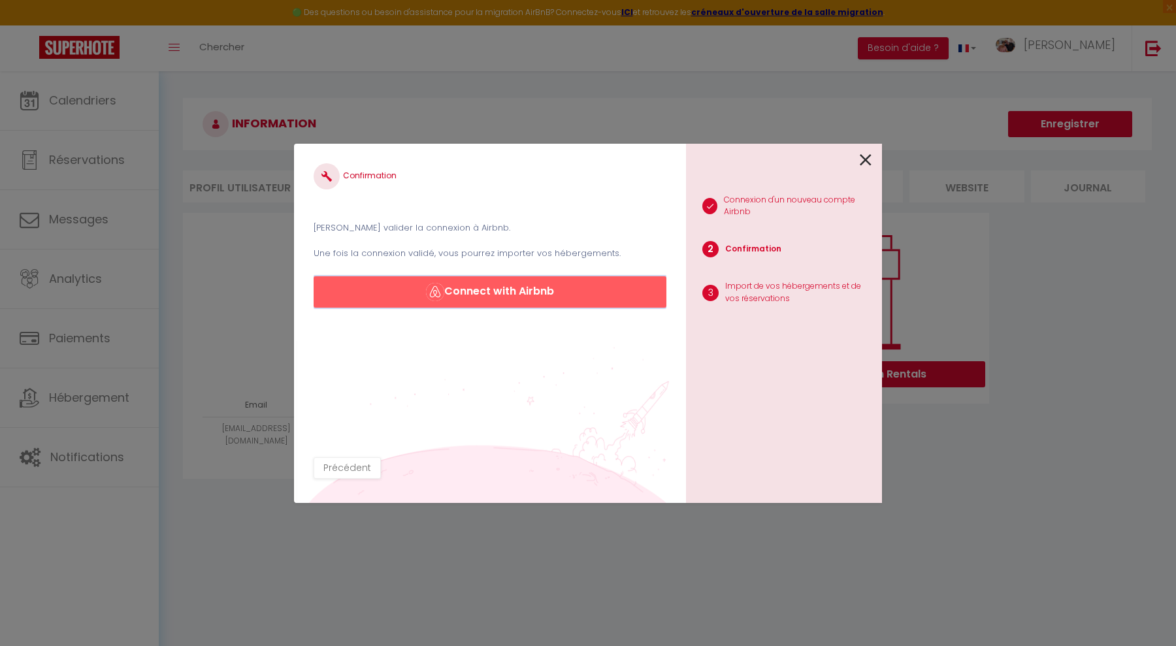
click at [468, 291] on button "Connect with Airbnb" at bounding box center [490, 291] width 353 height 31
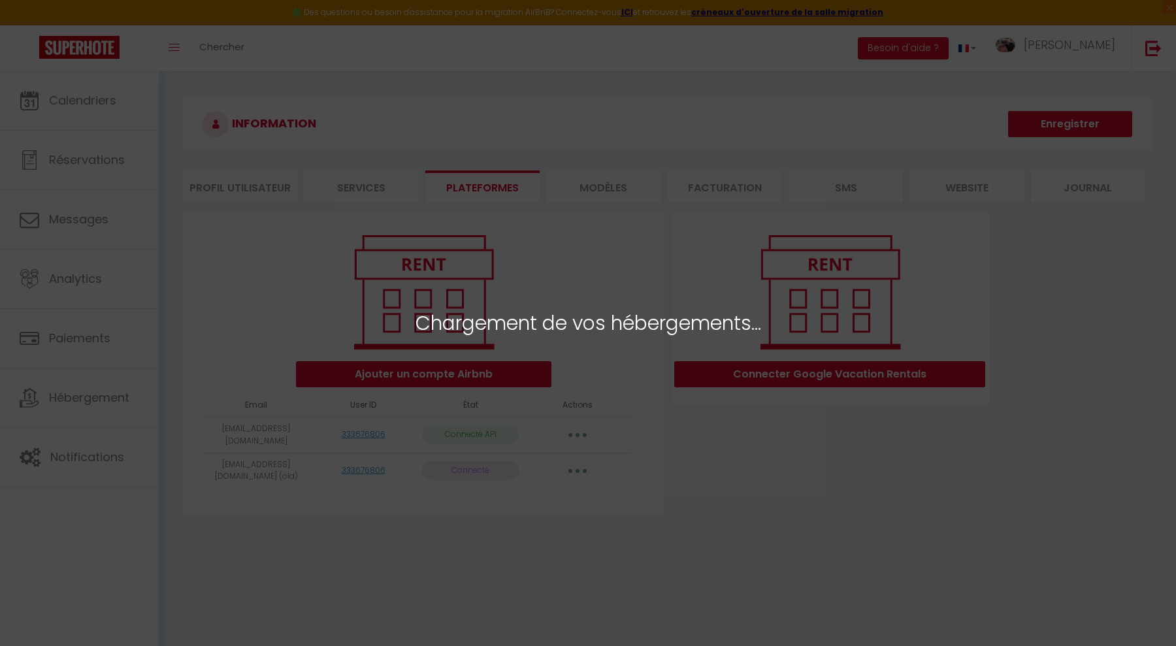
select select "10144"
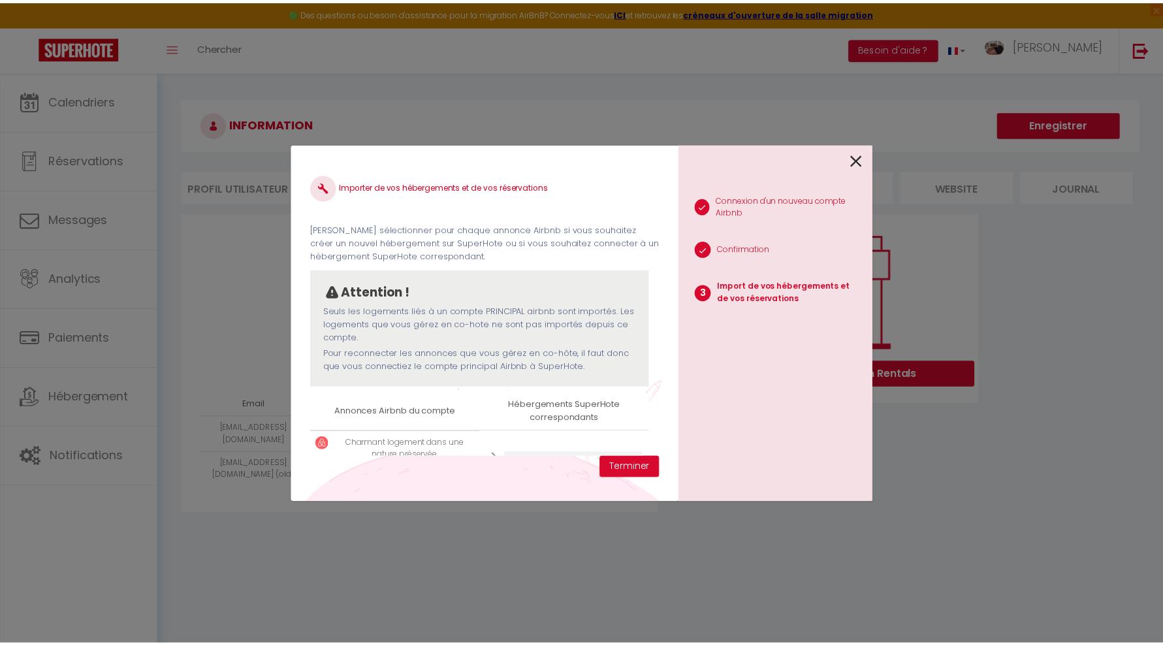
scroll to position [50, 0]
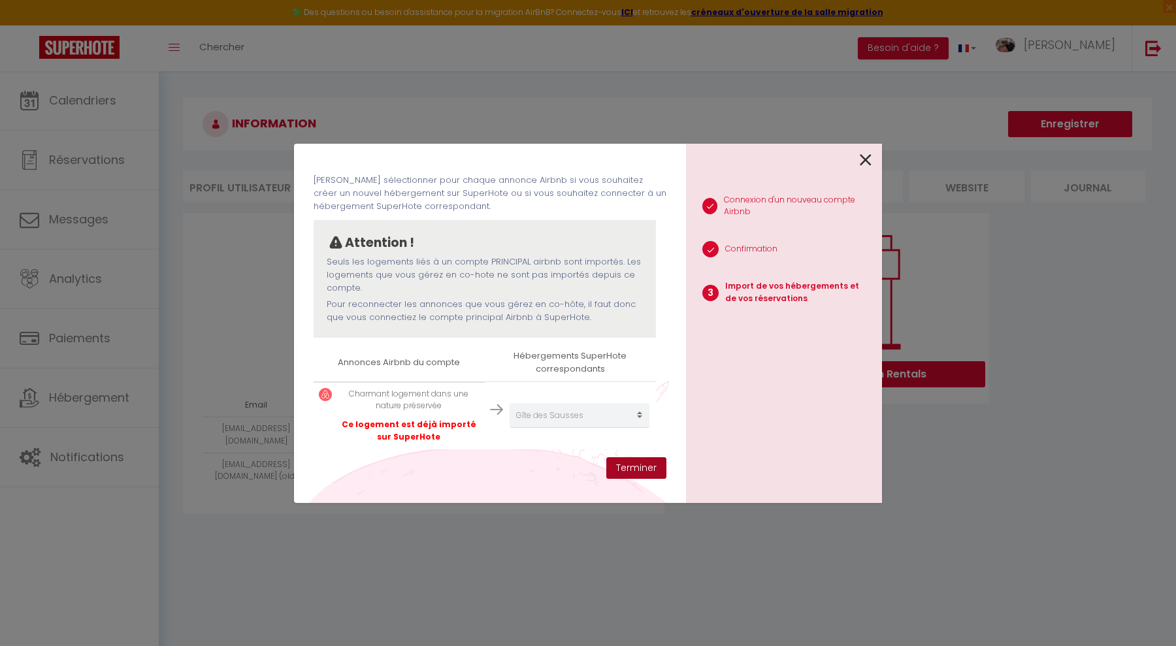
click at [631, 461] on button "Terminer" at bounding box center [636, 468] width 60 height 22
